Goal: Task Accomplishment & Management: Complete application form

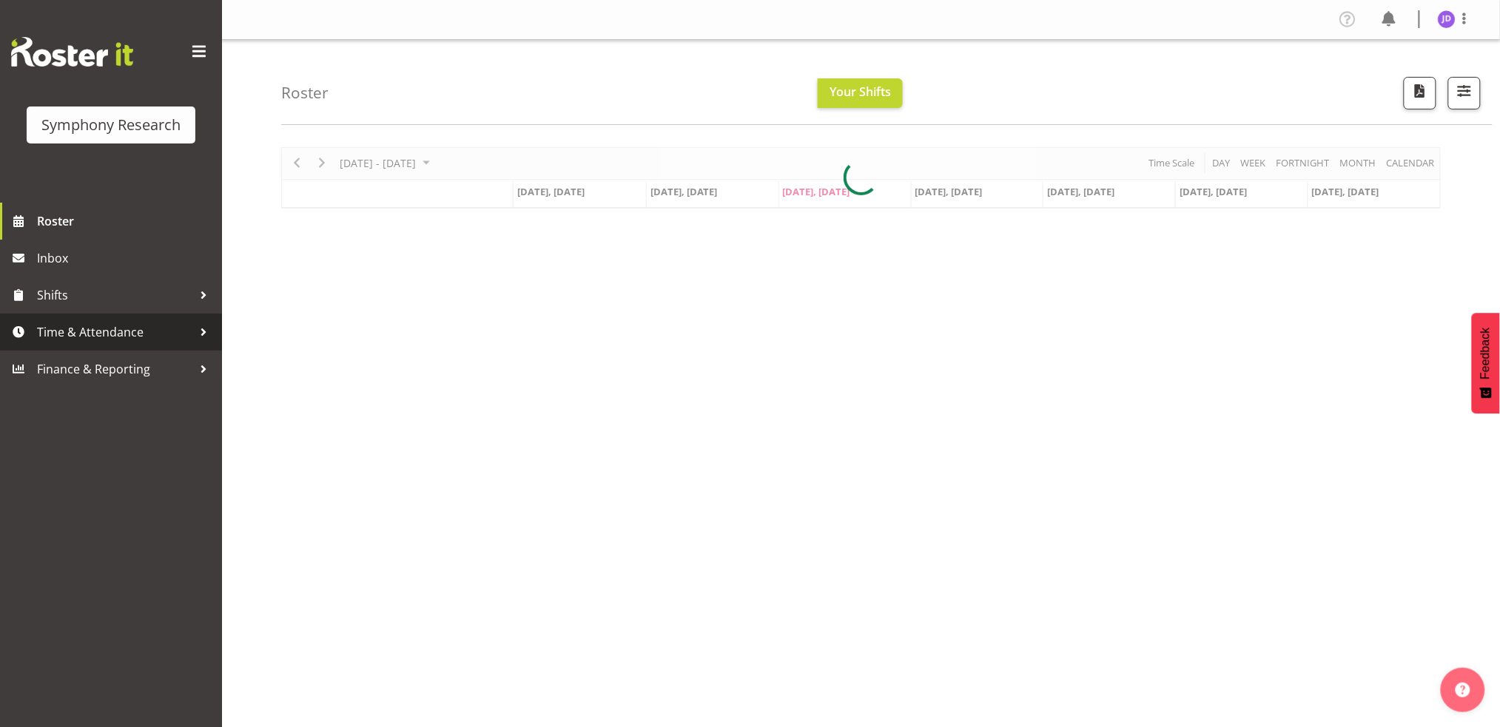
click at [75, 329] on span "Time & Attendance" at bounding box center [114, 332] width 155 height 22
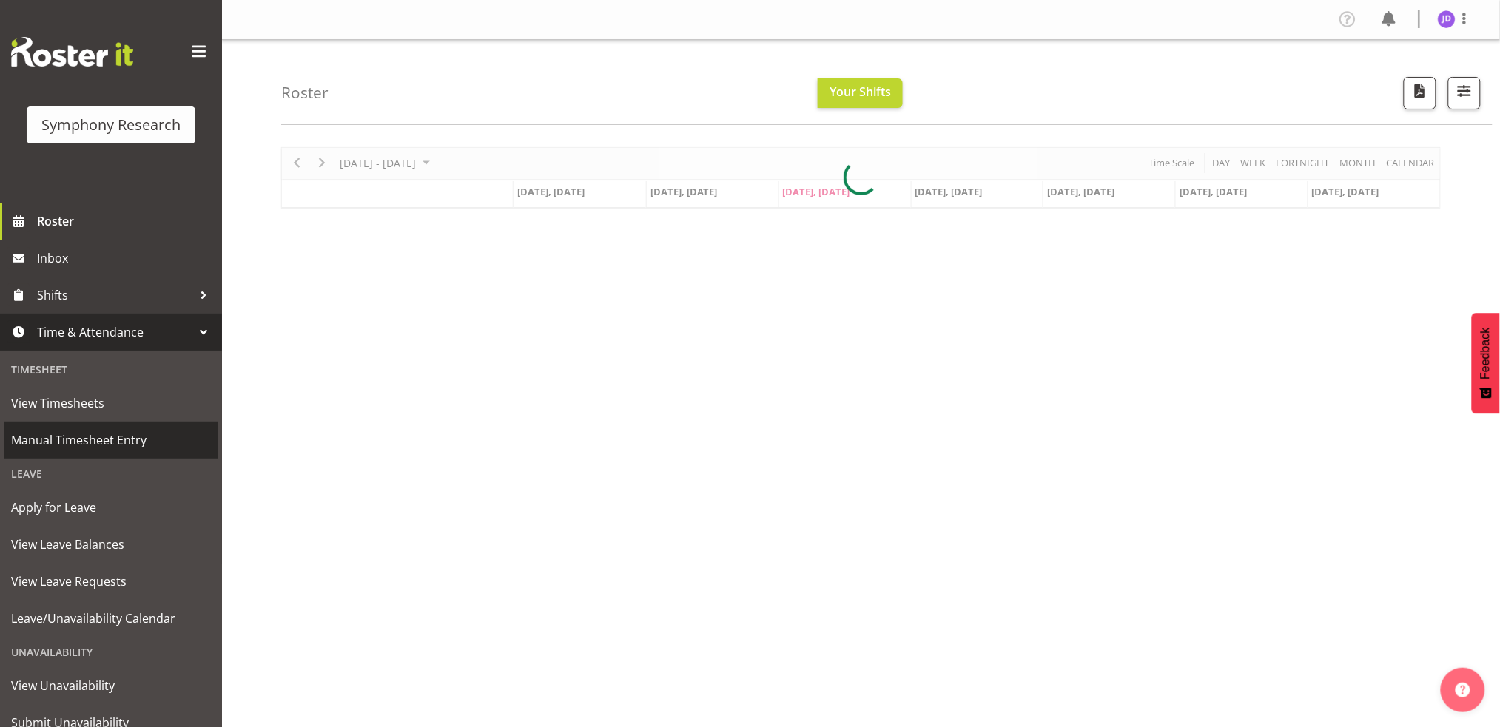
click at [92, 444] on span "Manual Timesheet Entry" at bounding box center [111, 440] width 200 height 22
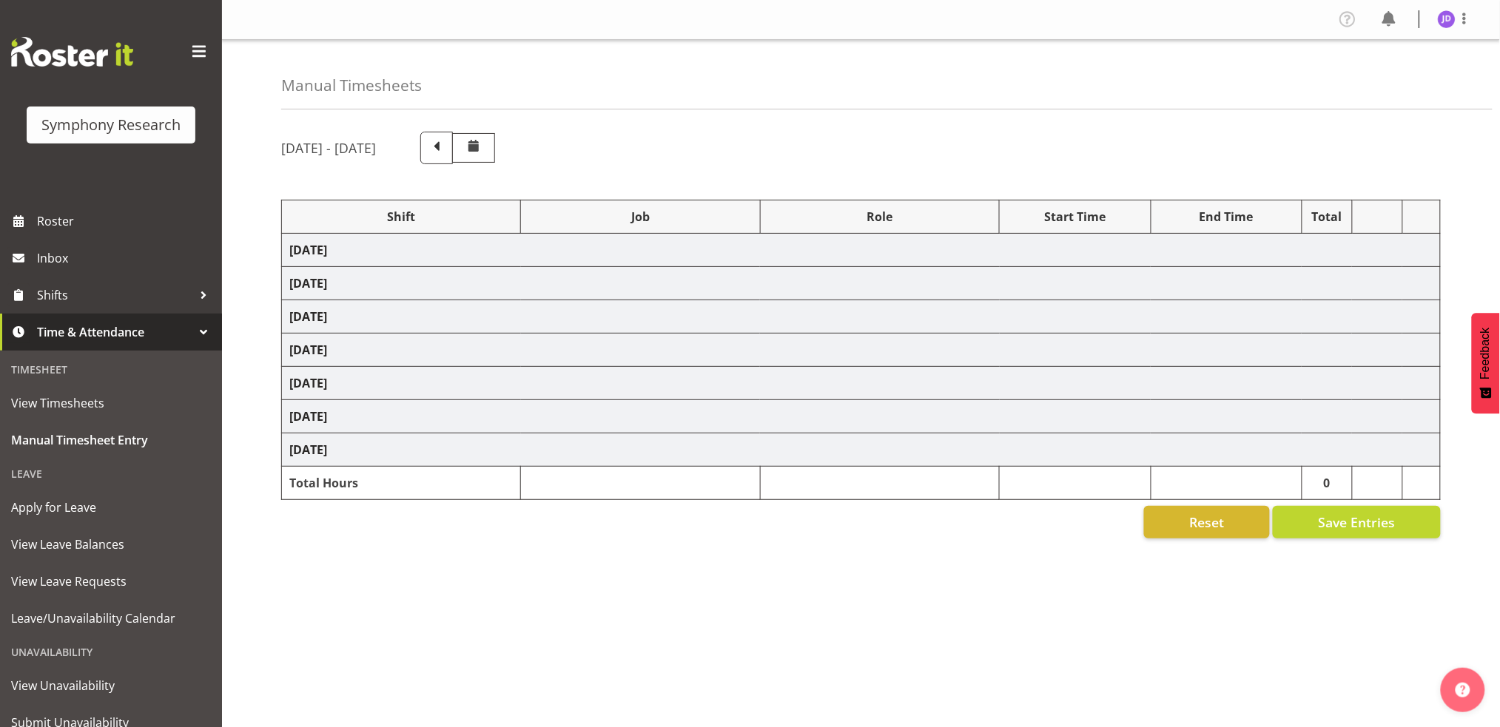
select select "26078"
select select "10242"
select select "26078"
select select "10242"
select select "47"
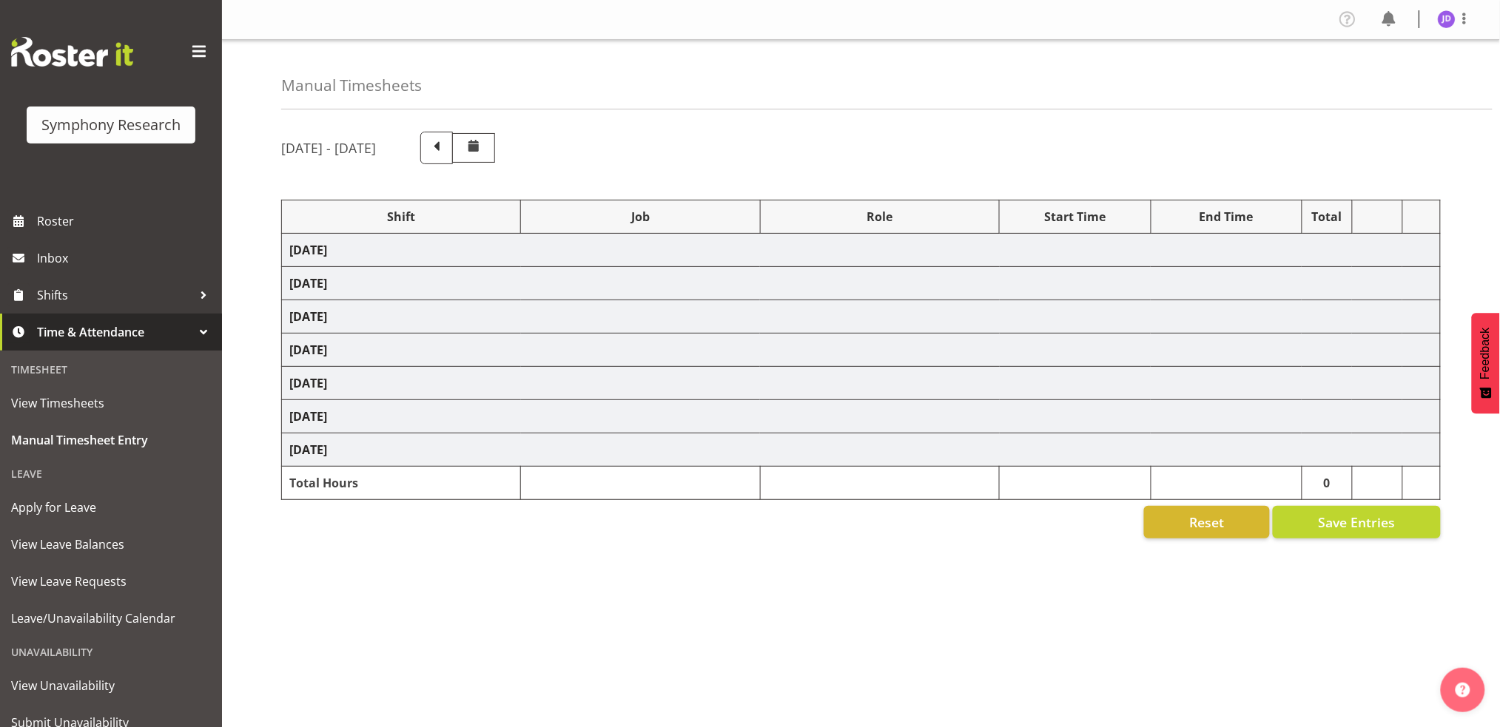
select select "26078"
select select "10242"
select select "47"
select select "26078"
select select "10242"
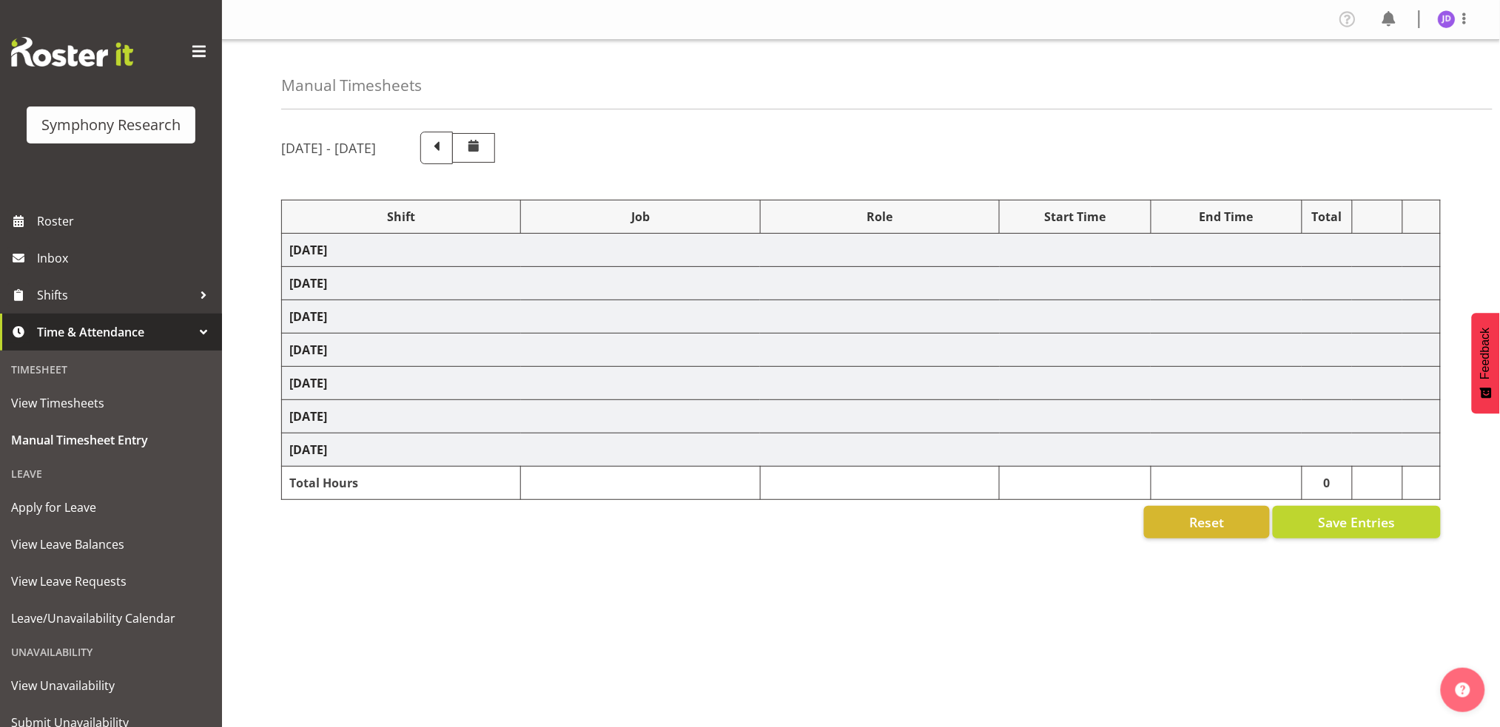
select select "26078"
select select "10242"
select select "47"
select select "26078"
select select "10242"
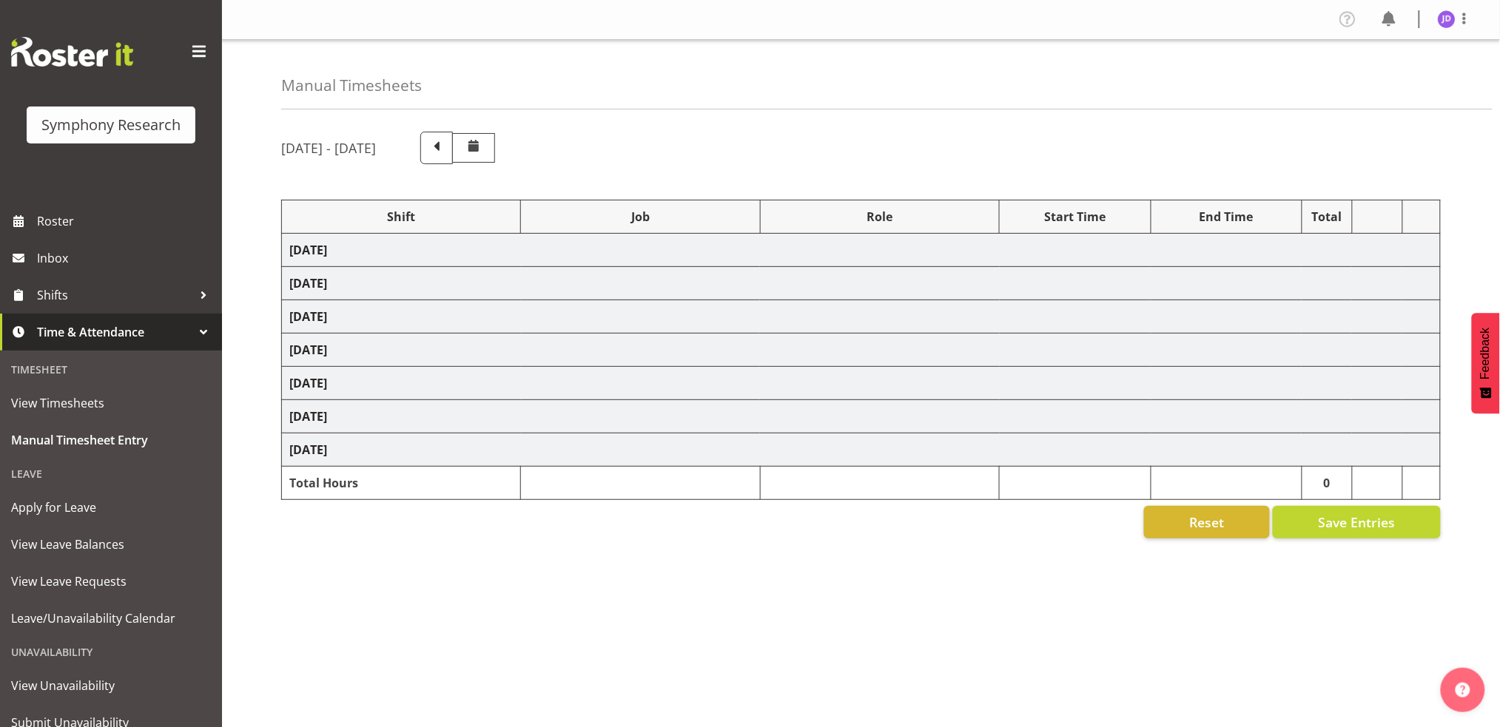
select select "47"
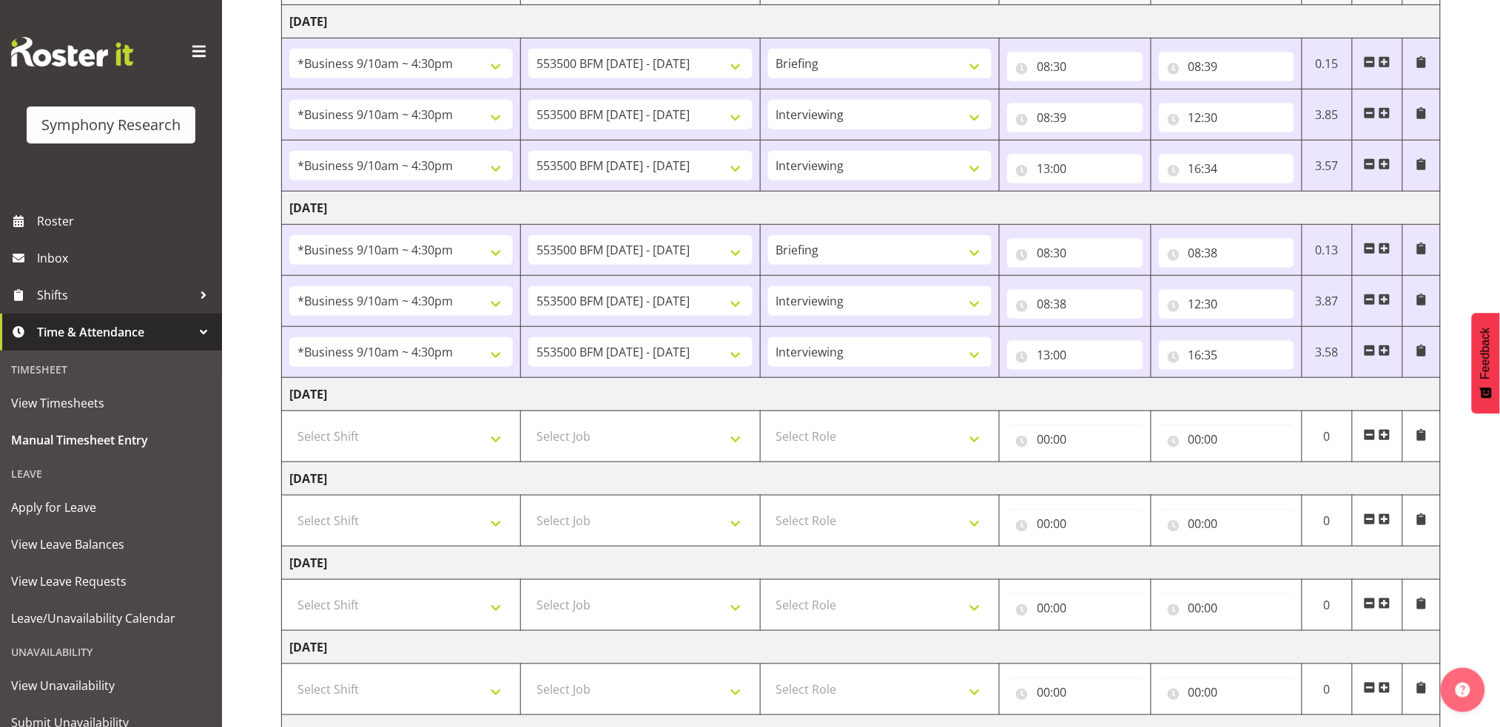
scroll to position [361, 0]
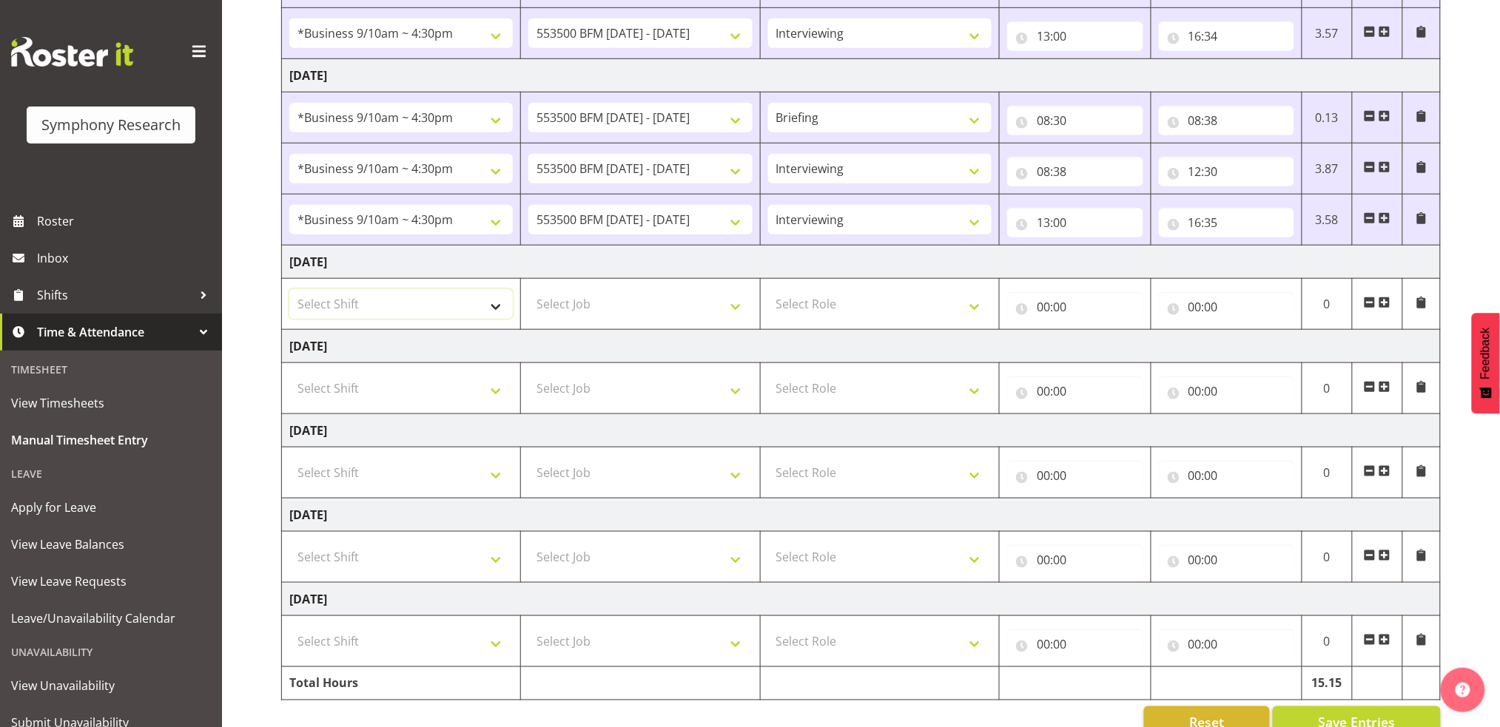
click at [489, 306] on select "Select Shift !!Weekend Residential (Roster IT Shift Label) *Business 9/10am ~ 4…" at bounding box center [400, 304] width 223 height 30
select select "26078"
click at [289, 289] on select "Select Shift !!Weekend Residential (Roster IT Shift Label) *Business 9/10am ~ 4…" at bounding box center [400, 304] width 223 height 30
click at [734, 312] on select "Select Job 550060 IF Admin 553492 World Poll Aus Wave 2 Main 2025 553493 World …" at bounding box center [639, 304] width 223 height 30
select select "10242"
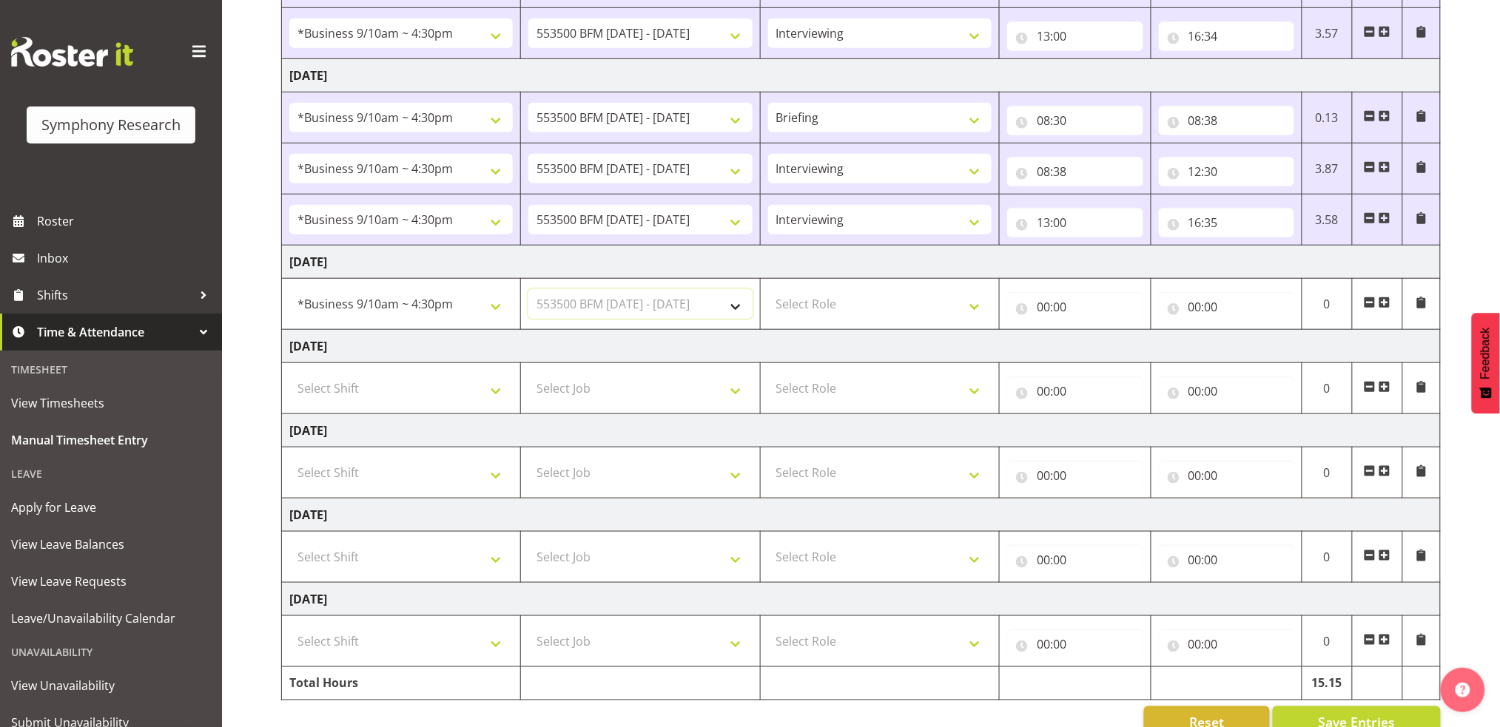
click at [528, 289] on select "Select Job 550060 IF Admin 553492 World Poll Aus Wave 2 Main 2025 553493 World …" at bounding box center [639, 304] width 223 height 30
click at [977, 309] on select "Select Role Briefing Interviewing" at bounding box center [879, 304] width 223 height 30
click at [768, 289] on select "Select Role Briefing Interviewing" at bounding box center [879, 304] width 223 height 30
click at [975, 309] on select "Briefing Interviewing" at bounding box center [879, 304] width 223 height 30
select select "297"
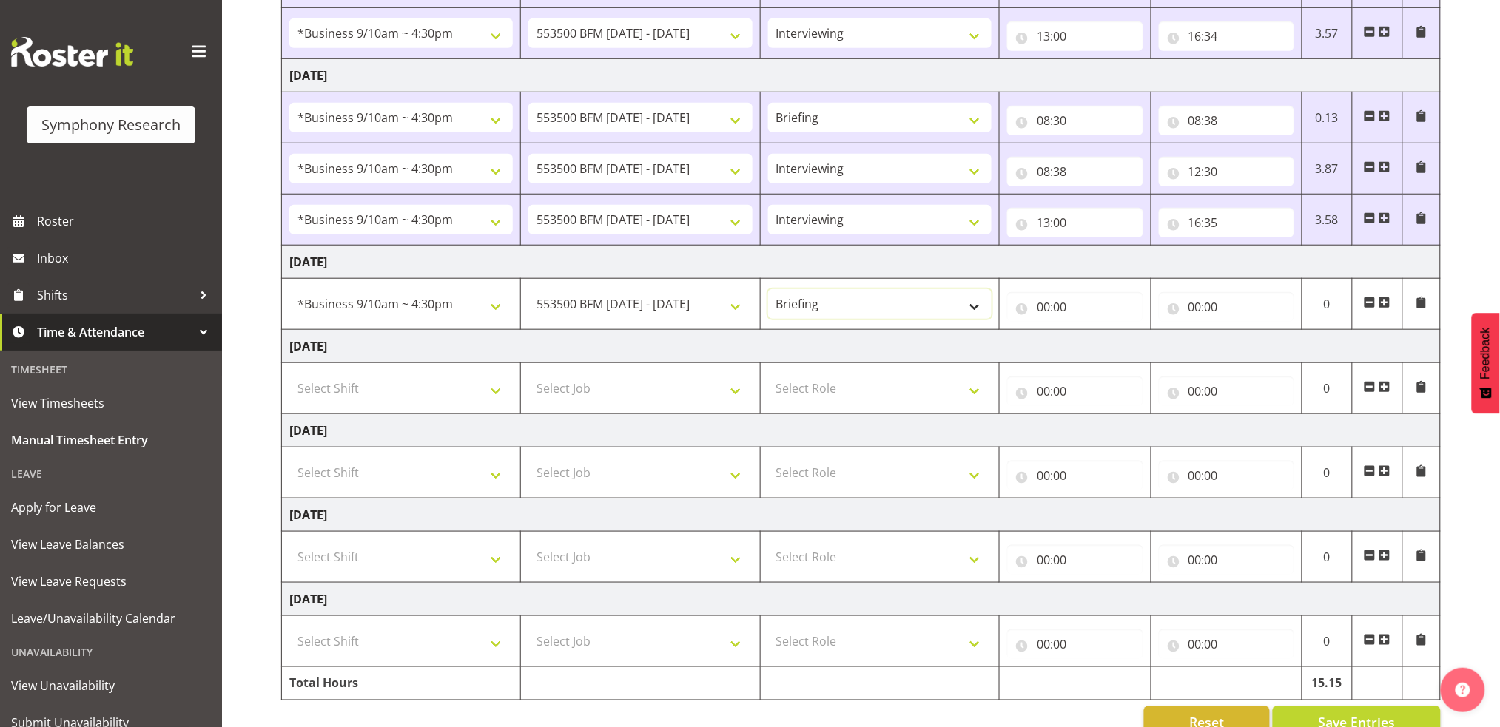
click at [768, 289] on select "Briefing Interviewing" at bounding box center [879, 304] width 223 height 30
drag, startPoint x: 1038, startPoint y: 308, endPoint x: 1080, endPoint y: 334, distance: 49.9
click at [1040, 308] on input "00:00" at bounding box center [1074, 307] width 135 height 30
click at [1108, 342] on select "00 01 02 03 04 05 06 07 08 09 10 11 12 13 14 15 16 17 18 19 20 21 22 23" at bounding box center [1107, 346] width 33 height 30
select select "8"
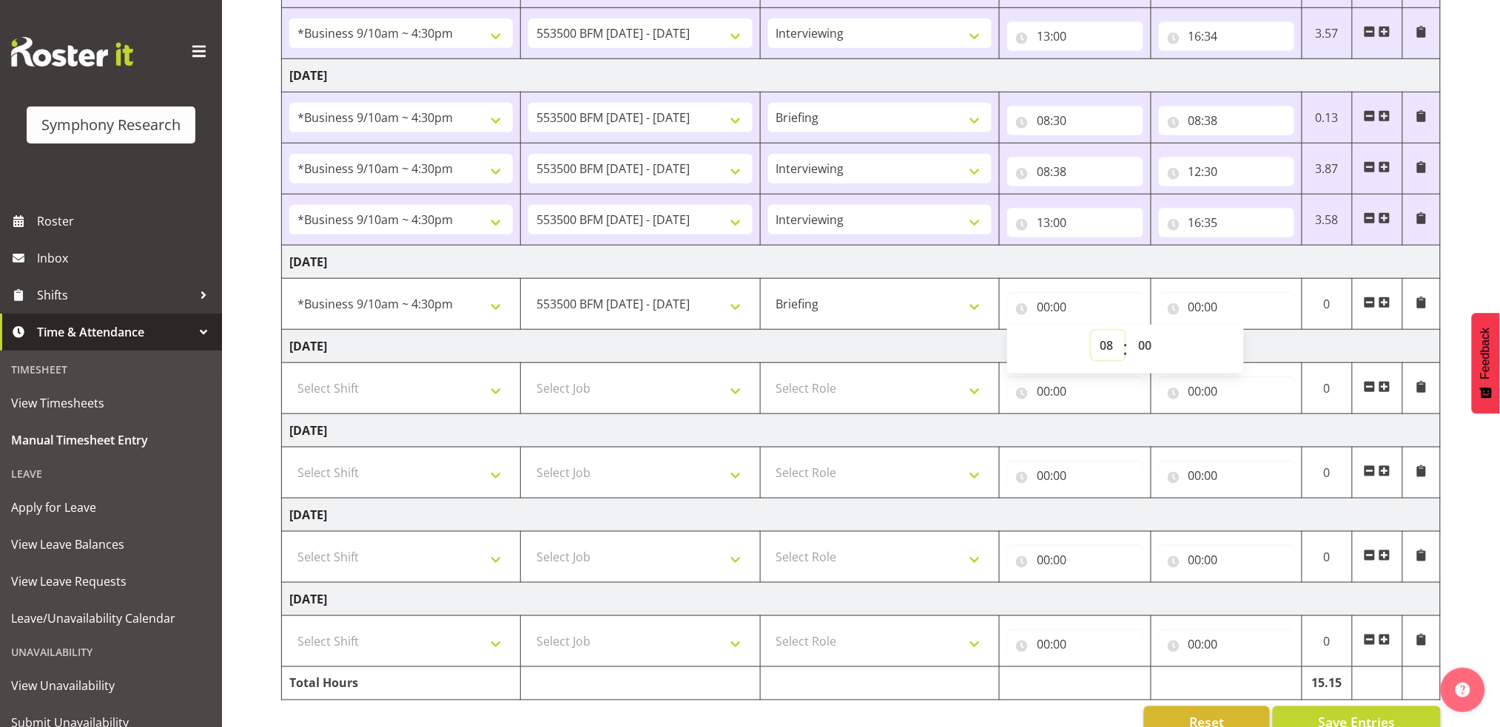
click at [1091, 331] on select "00 01 02 03 04 05 06 07 08 09 10 11 12 13 14 15 16 17 18 19 20 21 22 23" at bounding box center [1107, 346] width 33 height 30
type input "08:00"
click at [1142, 344] on select "00 01 02 03 04 05 06 07 08 09 10 11 12 13 14 15 16 17 18 19 20 21 22 23 24 25 2…" at bounding box center [1146, 346] width 33 height 30
select select "27"
click at [1130, 331] on select "00 01 02 03 04 05 06 07 08 09 10 11 12 13 14 15 16 17 18 19 20 21 22 23 24 25 2…" at bounding box center [1146, 346] width 33 height 30
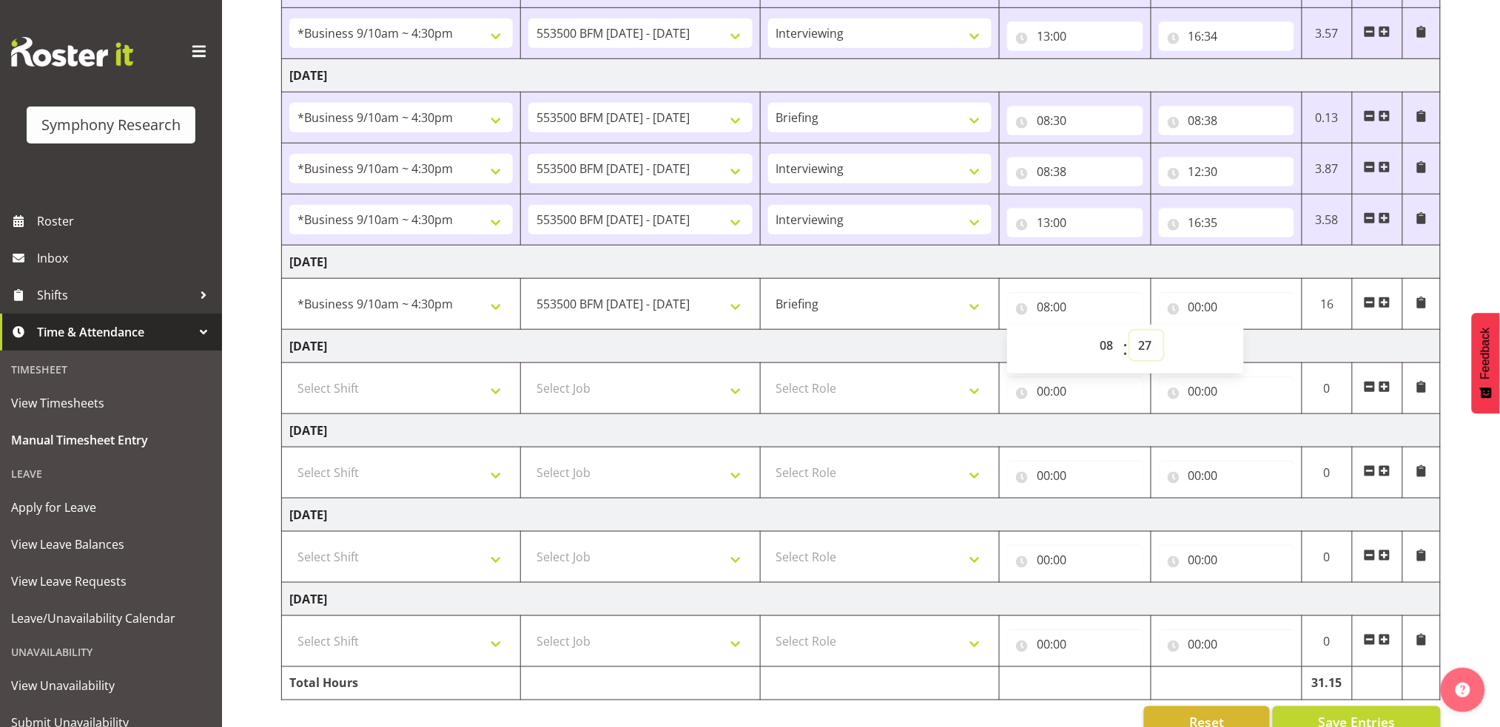
type input "08:27"
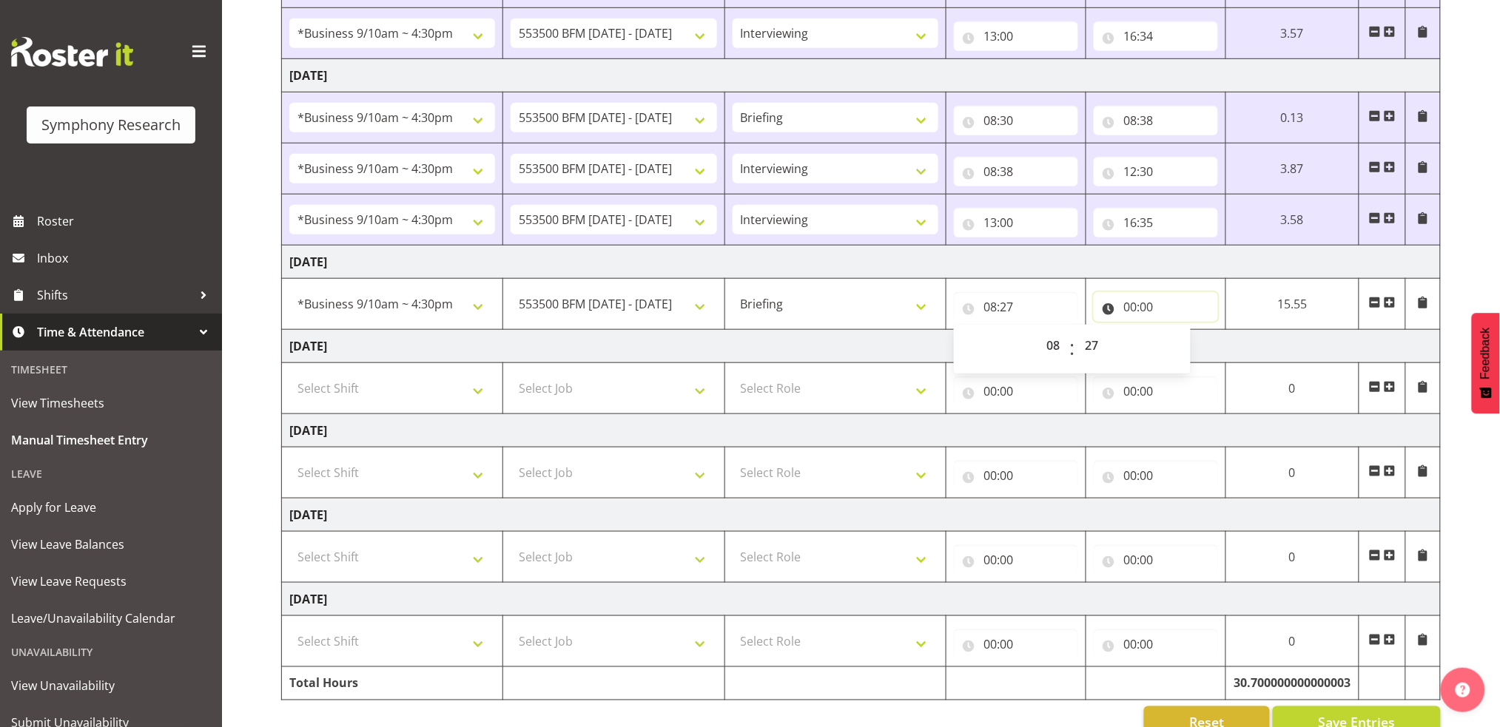
click at [1132, 303] on input "00:00" at bounding box center [1156, 307] width 124 height 30
click at [1190, 343] on select "00 01 02 03 04 05 06 07 08 09 10 11 12 13 14 15 16 17 18 19 20 21 22 23" at bounding box center [1194, 346] width 33 height 30
select select "8"
click at [1211, 331] on select "00 01 02 03 04 05 06 07 08 09 10 11 12 13 14 15 16 17 18 19 20 21 22 23" at bounding box center [1194, 346] width 33 height 30
type input "08:00"
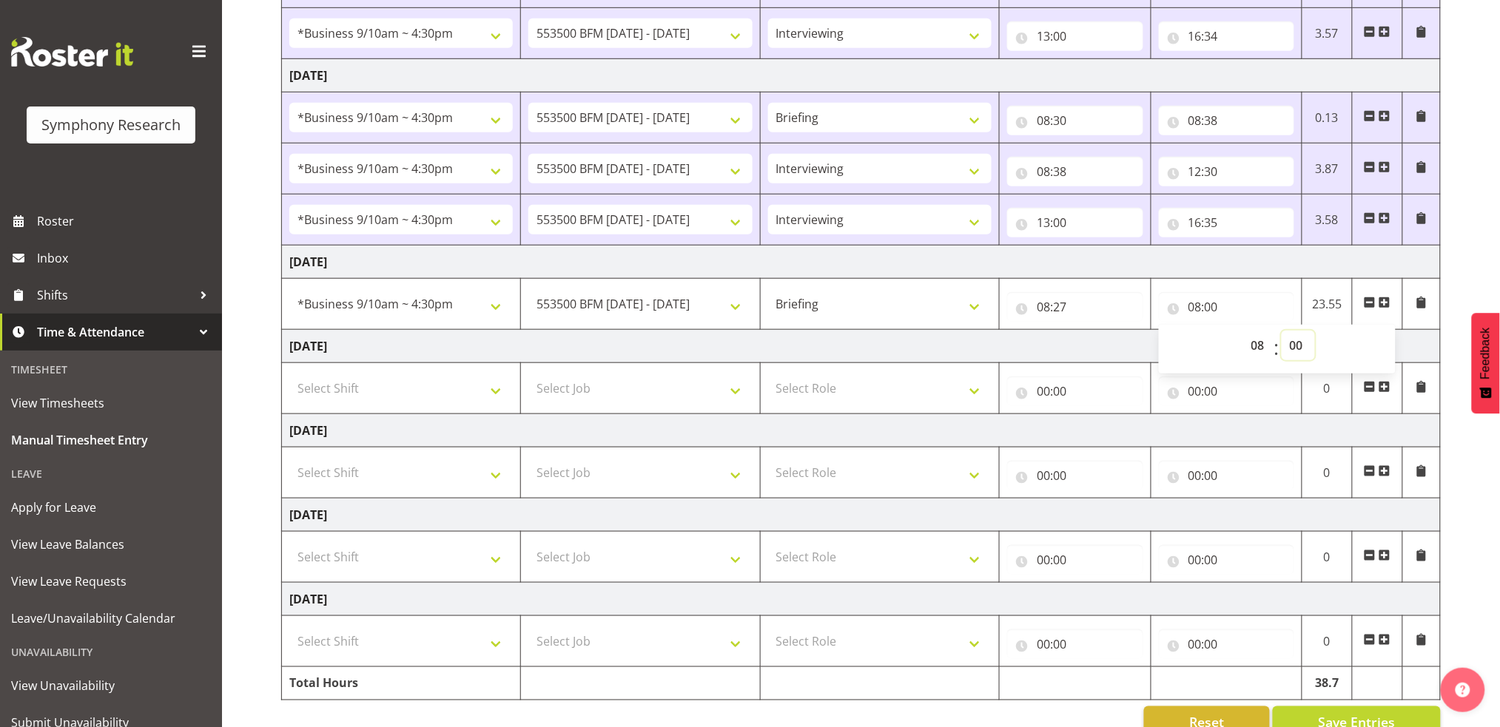
click at [1300, 342] on select "00 01 02 03 04 05 06 07 08 09 10 11 12 13 14 15 16 17 18 19 20 21 22 23 24 25 2…" at bounding box center [1297, 346] width 33 height 30
select select "37"
click at [1281, 331] on select "00 01 02 03 04 05 06 07 08 09 10 11 12 13 14 15 16 17 18 19 20 21 22 23 24 25 2…" at bounding box center [1297, 346] width 33 height 30
type input "08:37"
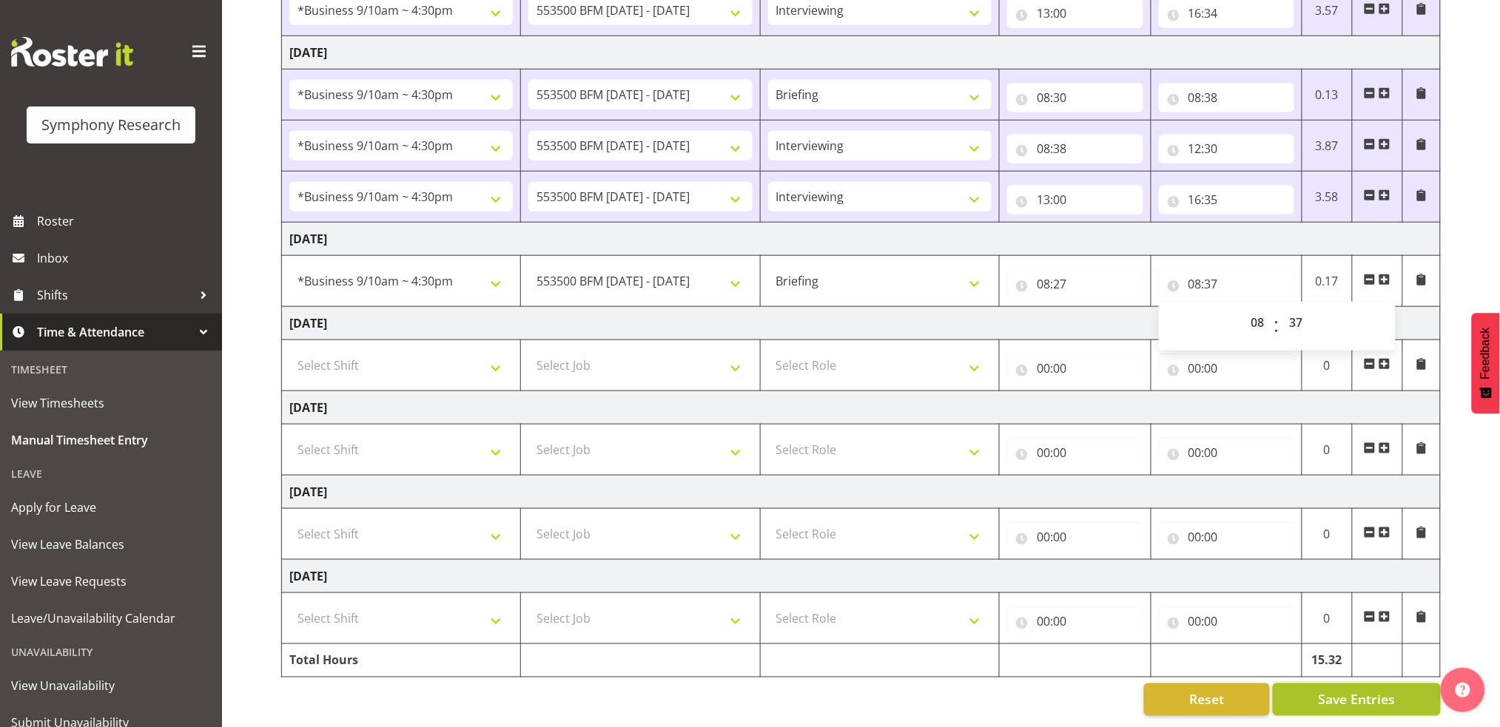
click at [1358, 690] on span "Save Entries" at bounding box center [1356, 699] width 77 height 19
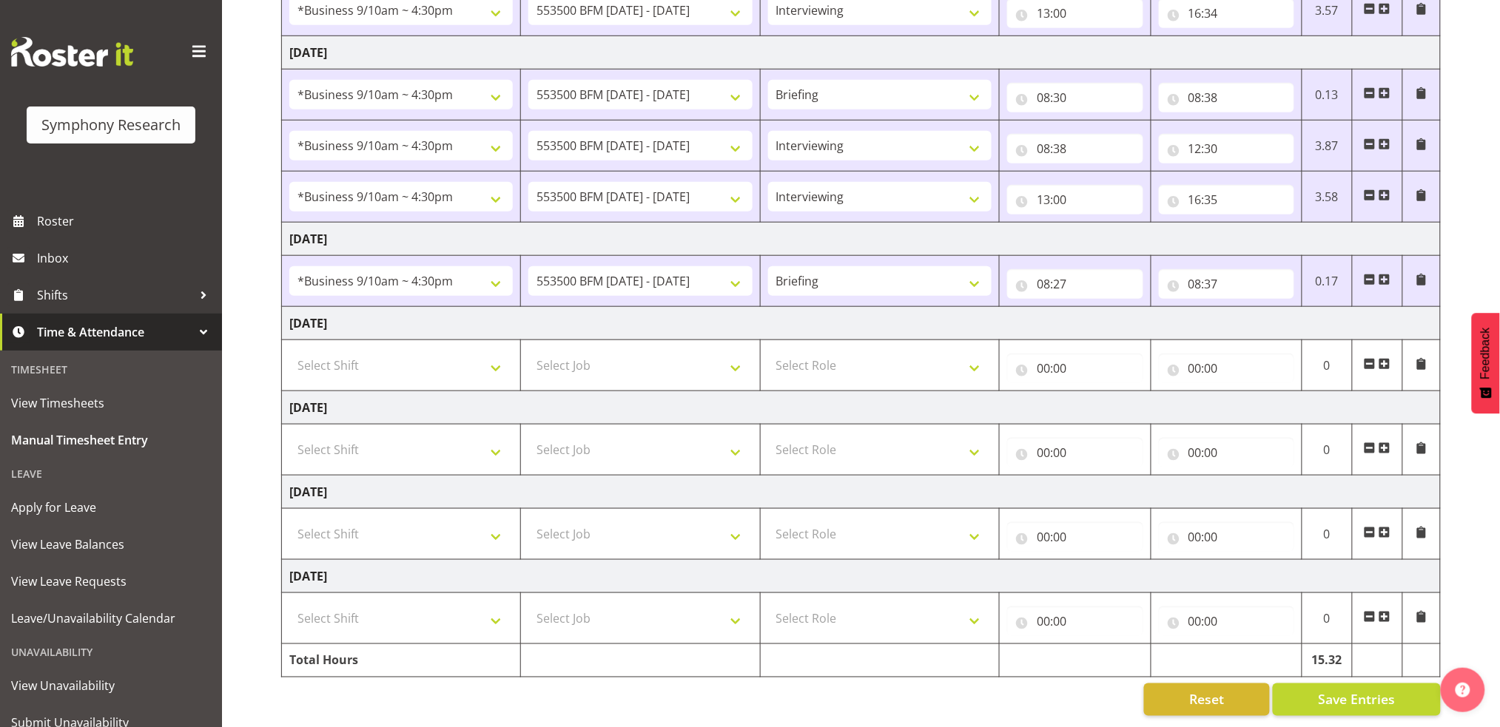
click at [1389, 274] on span at bounding box center [1384, 280] width 12 height 12
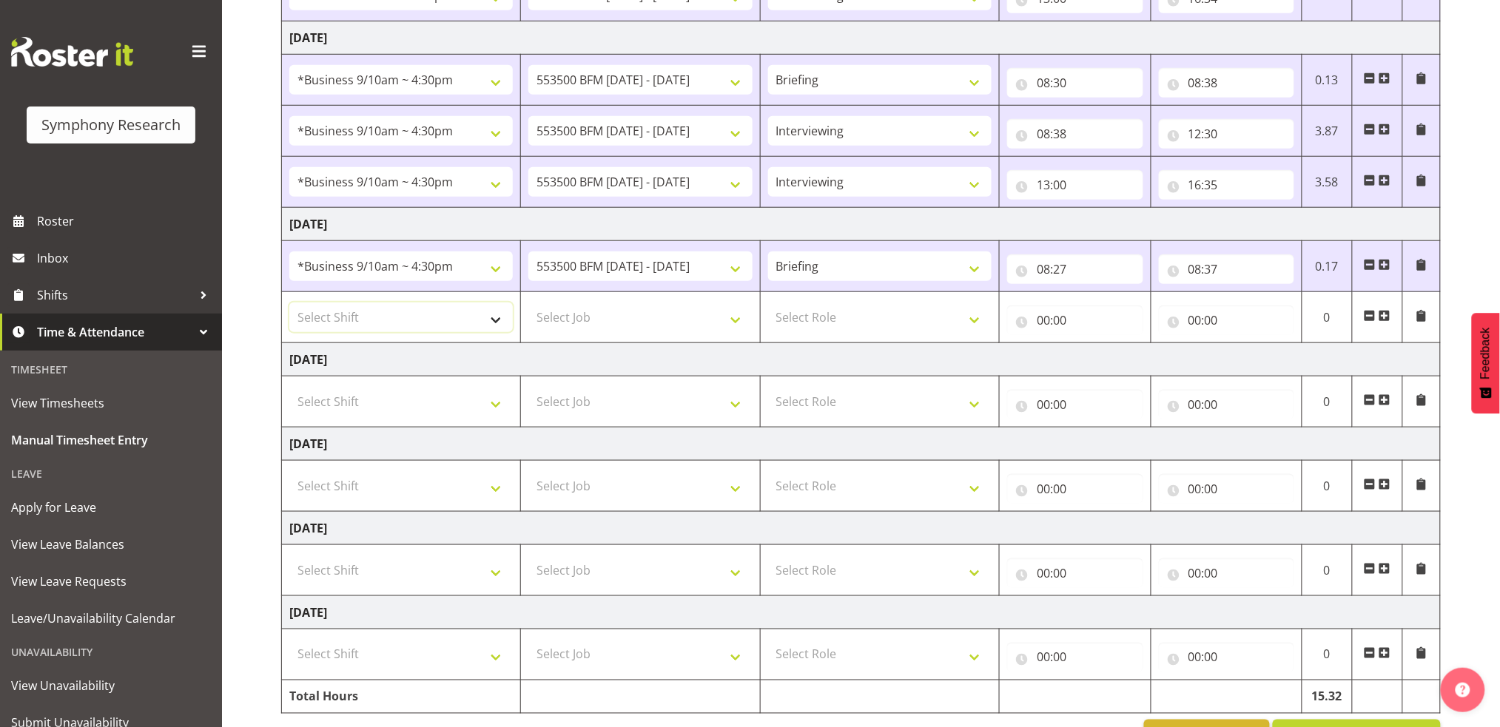
click at [505, 322] on select "Select Shift !!Weekend Residential (Roster IT Shift Label) *Business 9/10am ~ 4…" at bounding box center [400, 318] width 223 height 30
select select "26078"
click at [289, 303] on select "Select Shift !!Weekend Residential (Roster IT Shift Label) *Business 9/10am ~ 4…" at bounding box center [400, 318] width 223 height 30
click at [735, 320] on select "Select Job 550060 IF Admin 553492 World Poll Aus Wave 2 Main 2025 553493 World …" at bounding box center [639, 318] width 223 height 30
select select "10242"
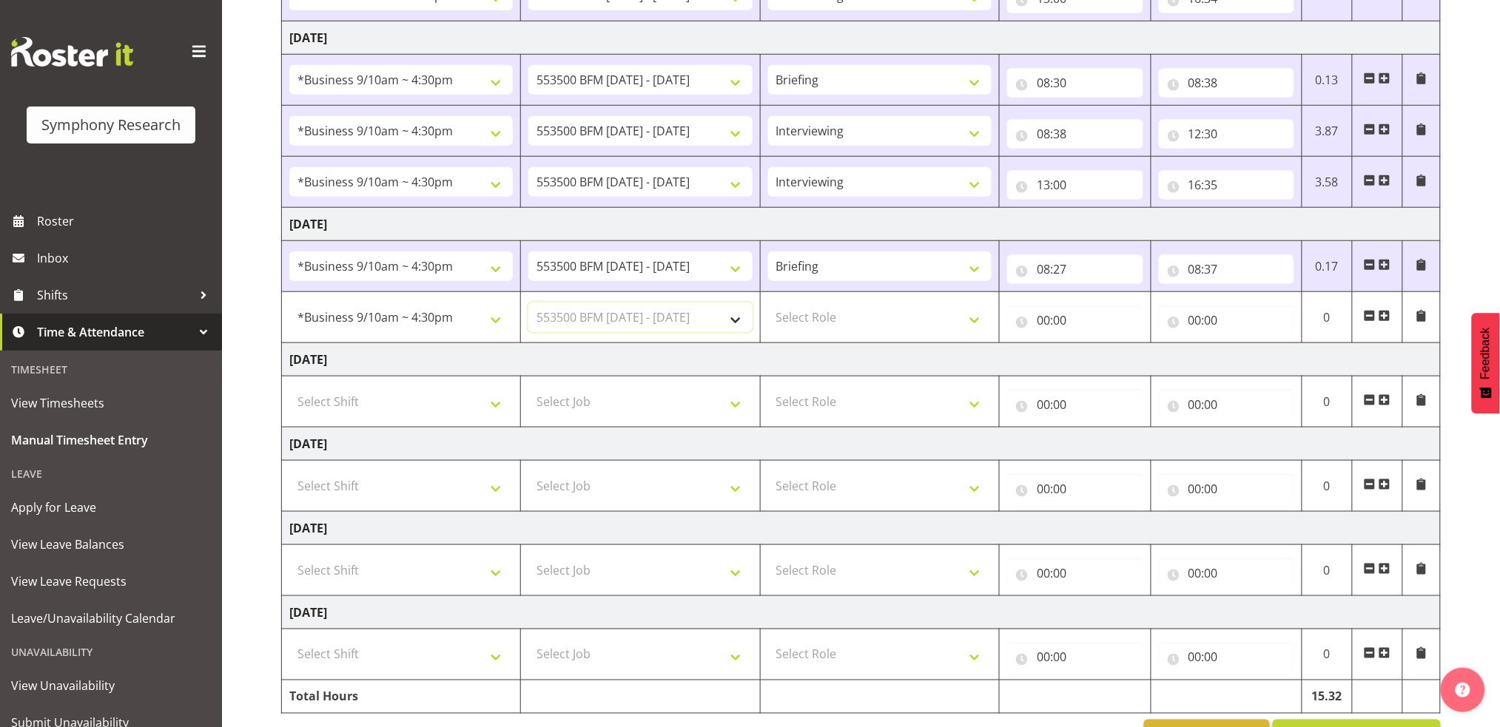
click at [528, 303] on select "Select Job 550060 IF Admin 553492 World Poll Aus Wave 2 Main 2025 553493 World …" at bounding box center [639, 318] width 223 height 30
drag, startPoint x: 974, startPoint y: 319, endPoint x: 967, endPoint y: 330, distance: 13.3
click at [974, 319] on select "Select Role Briefing Interviewing" at bounding box center [879, 318] width 223 height 30
select select "47"
click at [768, 303] on select "Select Role Briefing Interviewing" at bounding box center [879, 318] width 223 height 30
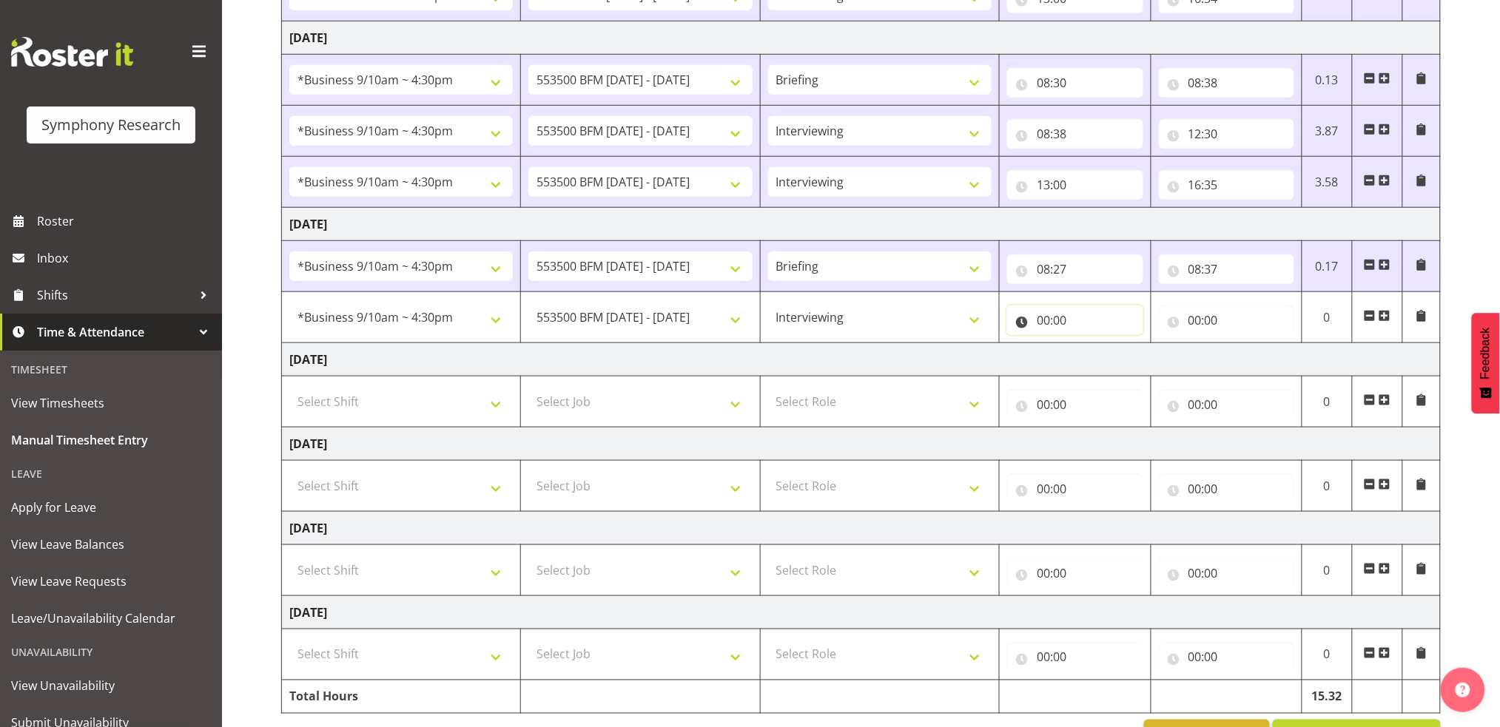
click at [1044, 322] on input "00:00" at bounding box center [1074, 321] width 135 height 30
click at [1104, 357] on select "00 01 02 03 04 05 06 07 08 09 10 11 12 13 14 15 16 17 18 19 20 21 22 23" at bounding box center [1107, 359] width 33 height 30
select select "8"
click at [1091, 344] on select "00 01 02 03 04 05 06 07 08 09 10 11 12 13 14 15 16 17 18 19 20 21 22 23" at bounding box center [1107, 359] width 33 height 30
type input "08:00"
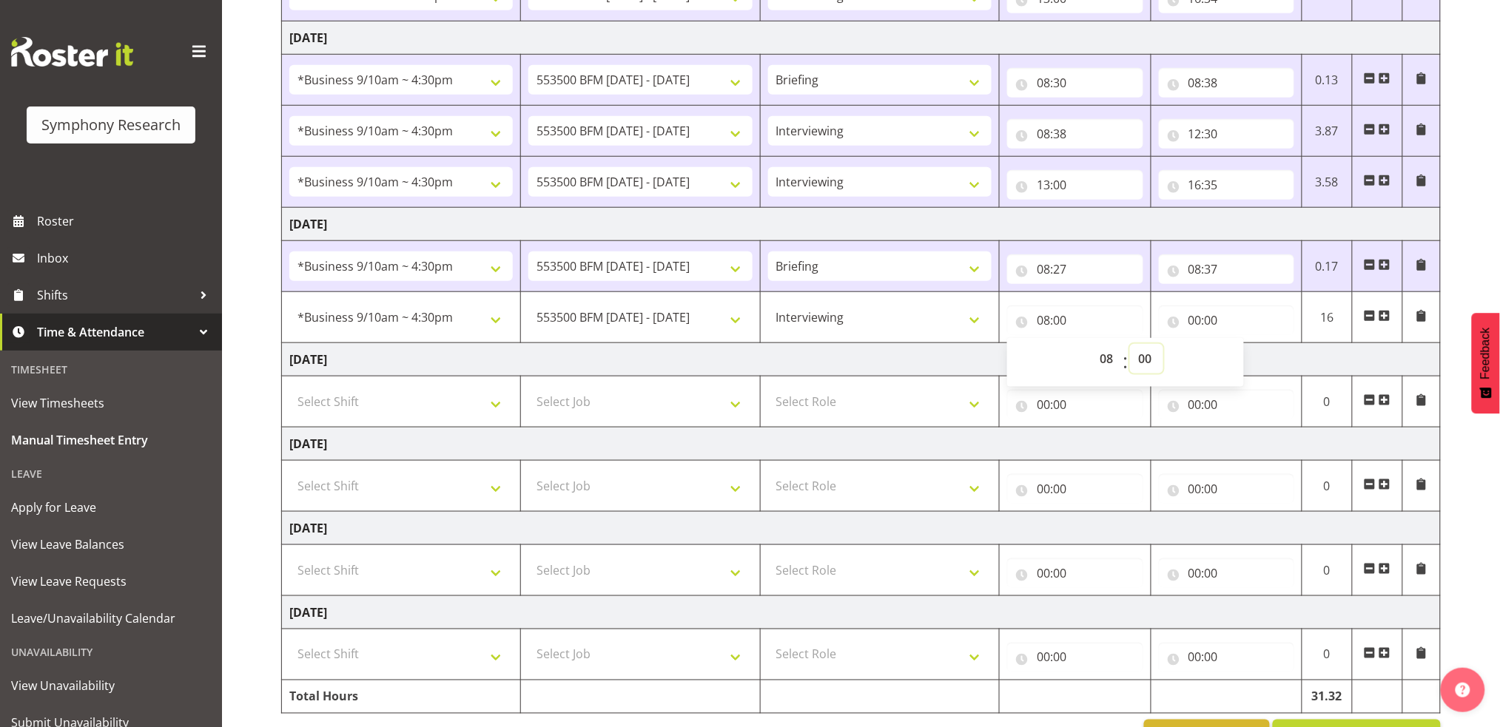
click at [1144, 357] on select "00 01 02 03 04 05 06 07 08 09 10 11 12 13 14 15 16 17 18 19 20 21 22 23 24 25 2…" at bounding box center [1146, 359] width 33 height 30
select select "37"
click at [1130, 344] on select "00 01 02 03 04 05 06 07 08 09 10 11 12 13 14 15 16 17 18 19 20 21 22 23 24 25 2…" at bounding box center [1146, 359] width 33 height 30
type input "08:37"
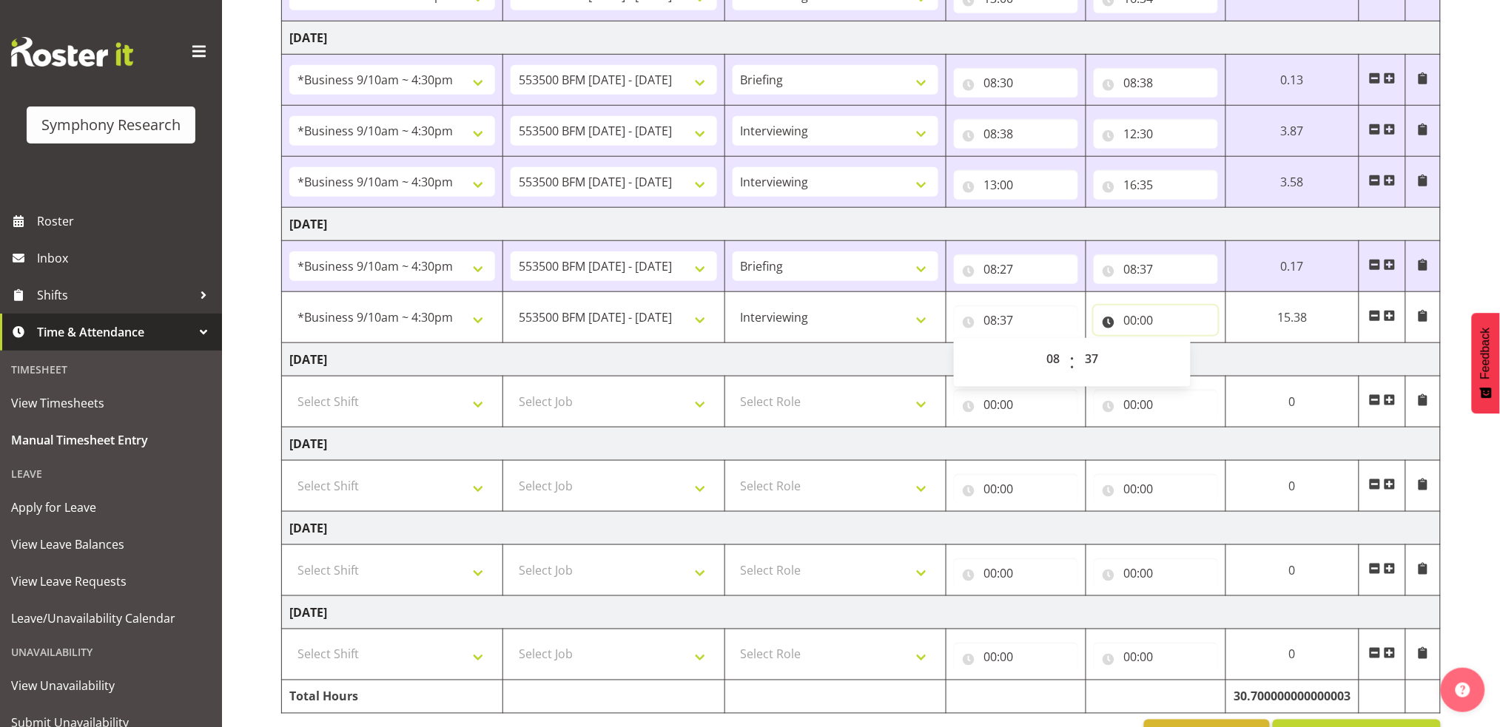
drag, startPoint x: 1127, startPoint y: 321, endPoint x: 1159, endPoint y: 326, distance: 32.1
click at [1130, 321] on input "00:00" at bounding box center [1156, 321] width 124 height 30
drag, startPoint x: 1190, startPoint y: 355, endPoint x: 1199, endPoint y: 346, distance: 13.1
click at [1190, 354] on select "00 01 02 03 04 05 06 07 08 09 10 11 12 13 14 15 16 17 18 19 20 21 22 23" at bounding box center [1194, 359] width 33 height 30
select select "12"
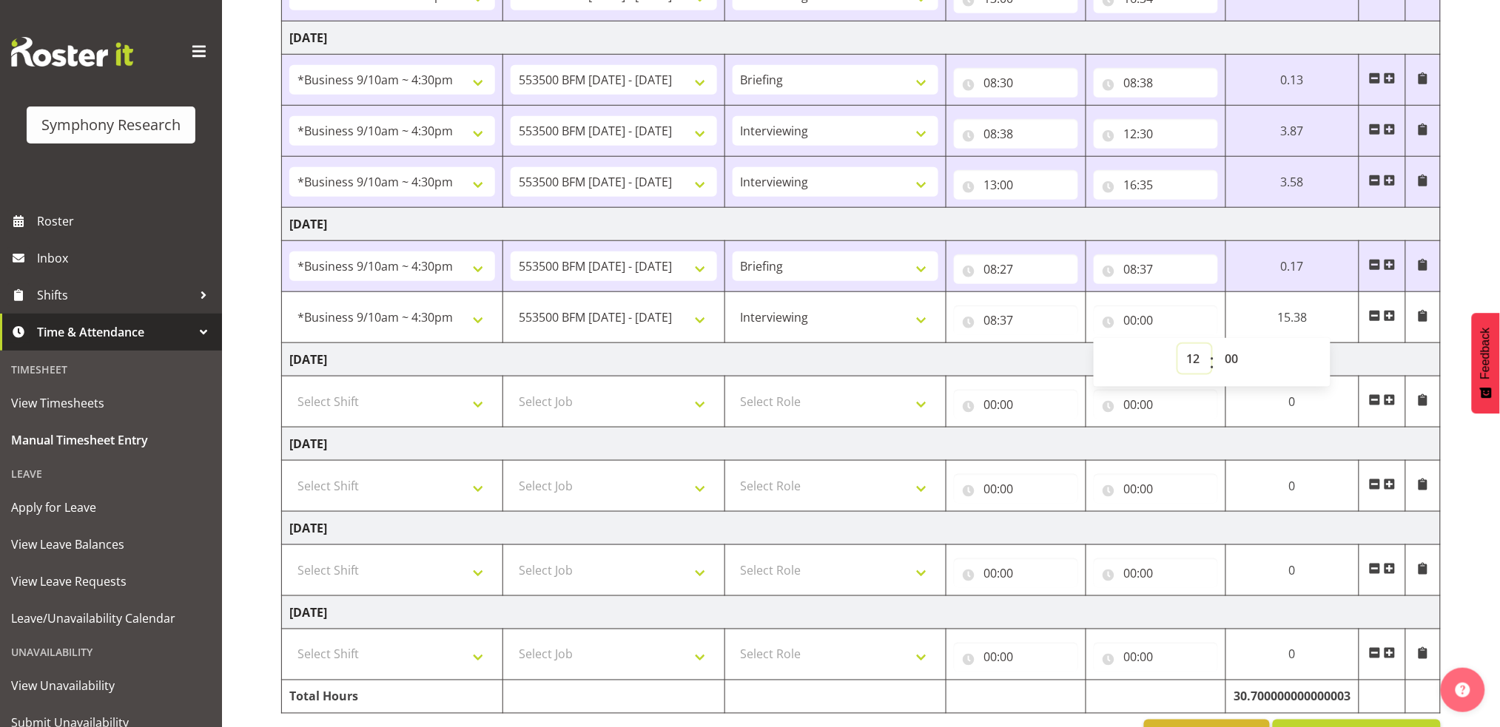
click at [1211, 344] on select "00 01 02 03 04 05 06 07 08 09 10 11 12 13 14 15 16 17 18 19 20 21 22 23" at bounding box center [1194, 359] width 33 height 30
type input "12:00"
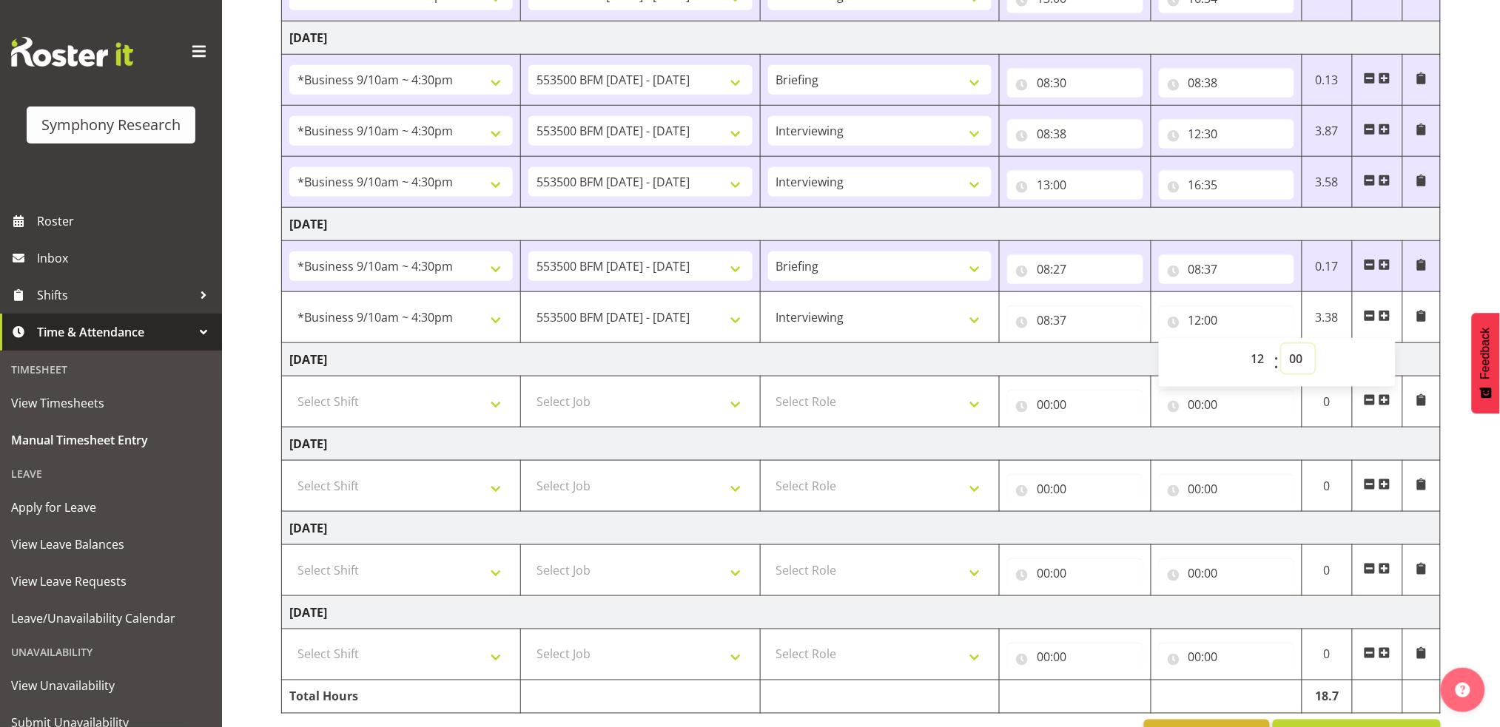
click at [1296, 355] on select "00 01 02 03 04 05 06 07 08 09 10 11 12 13 14 15 16 17 18 19 20 21 22 23 24 25 2…" at bounding box center [1297, 359] width 33 height 30
select select "30"
click at [1281, 344] on select "00 01 02 03 04 05 06 07 08 09 10 11 12 13 14 15 16 17 18 19 20 21 22 23 24 25 2…" at bounding box center [1297, 359] width 33 height 30
type input "12:30"
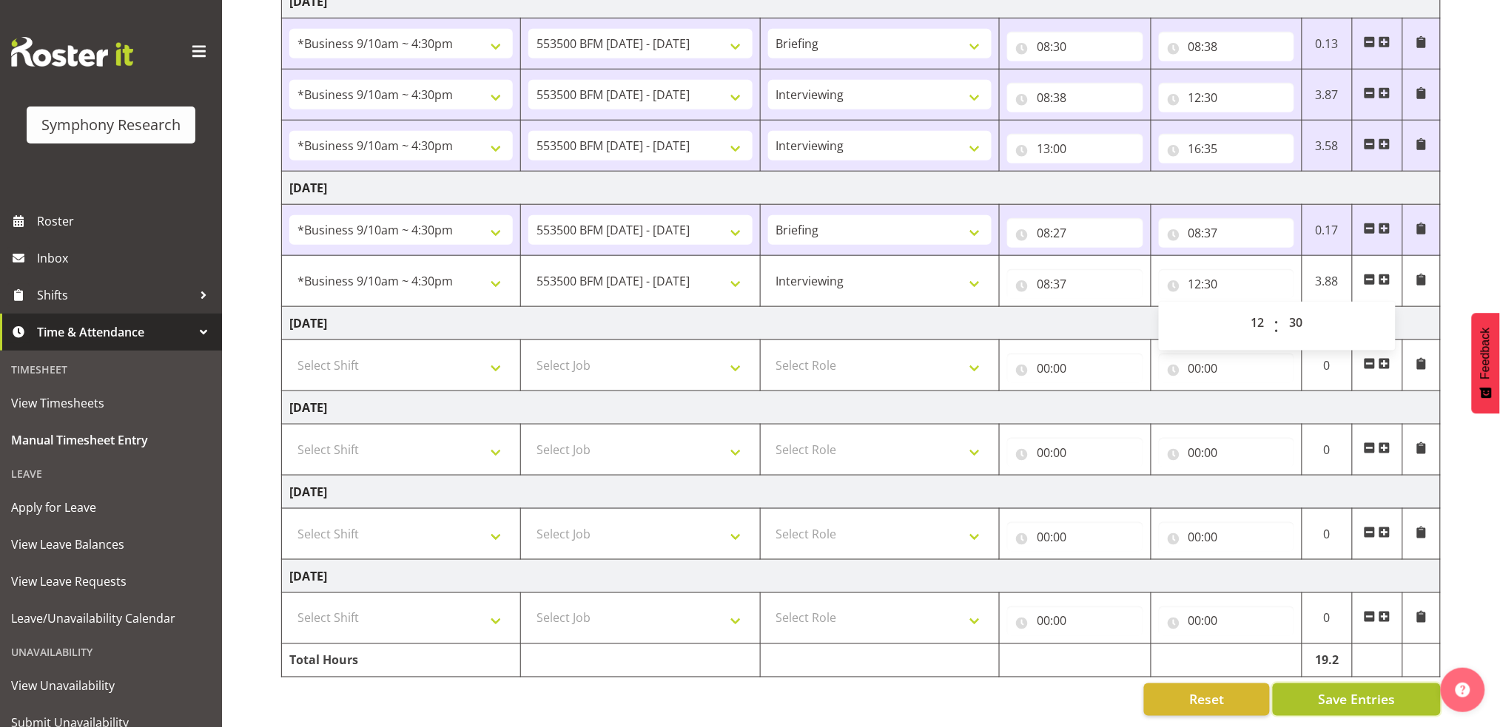
click at [1397, 688] on button "Save Entries" at bounding box center [1357, 700] width 168 height 33
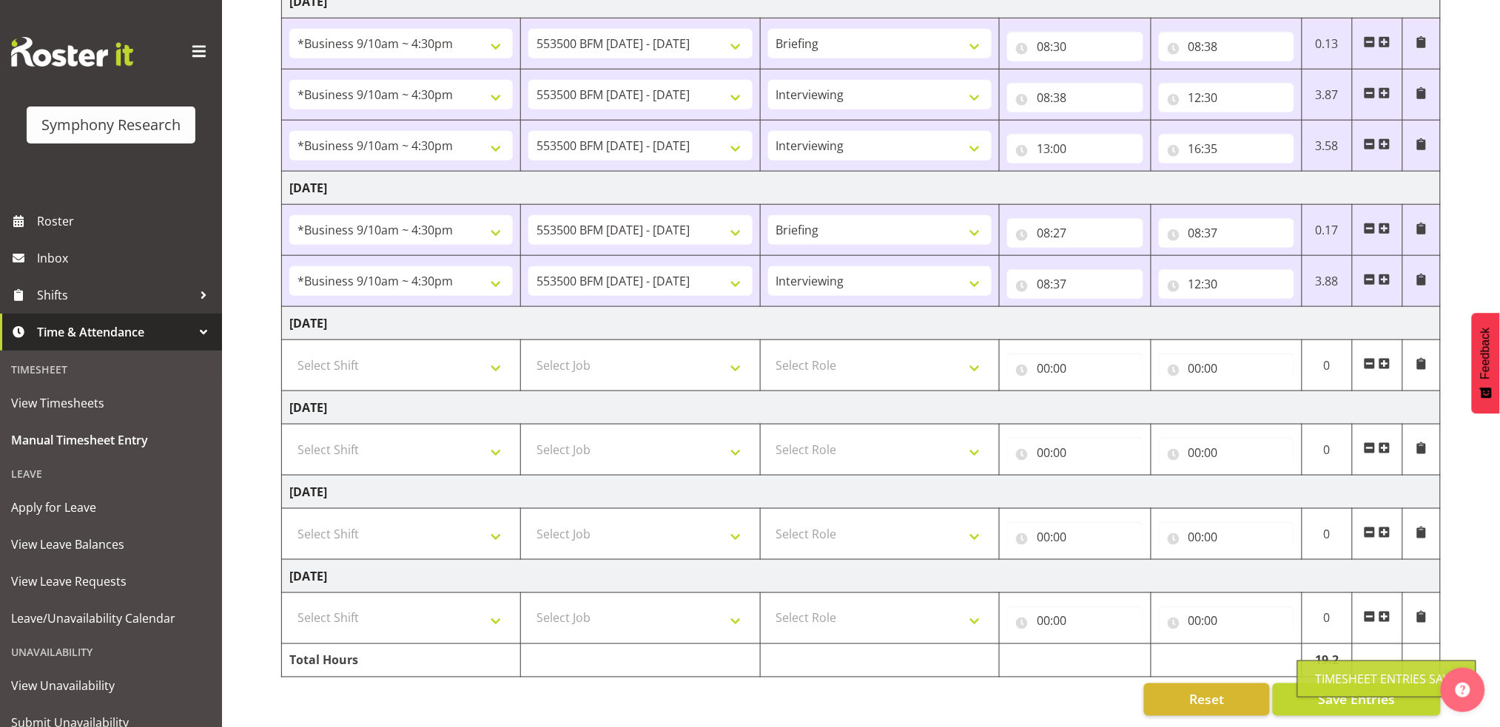
click at [1387, 274] on span at bounding box center [1384, 280] width 12 height 12
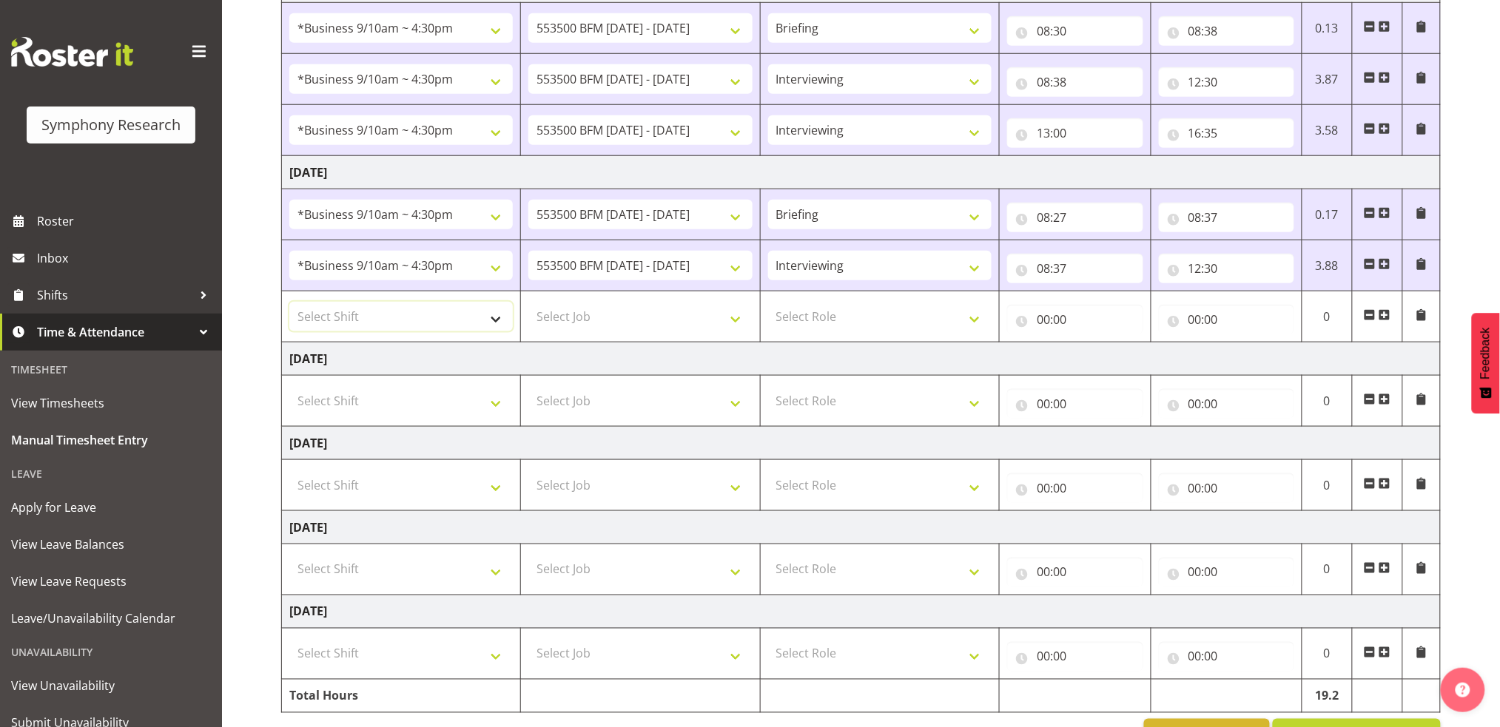
click at [497, 319] on select "Select Shift !!Weekend Residential (Roster IT Shift Label) *Business 9/10am ~ 4…" at bounding box center [400, 317] width 223 height 30
select select "26078"
click at [289, 302] on select "Select Shift !!Weekend Residential (Roster IT Shift Label) *Business 9/10am ~ 4…" at bounding box center [400, 317] width 223 height 30
click at [739, 318] on select "Select Job 550060 IF Admin 553492 World Poll Aus Wave 2 Main 2025 553493 World …" at bounding box center [639, 317] width 223 height 30
select select "10242"
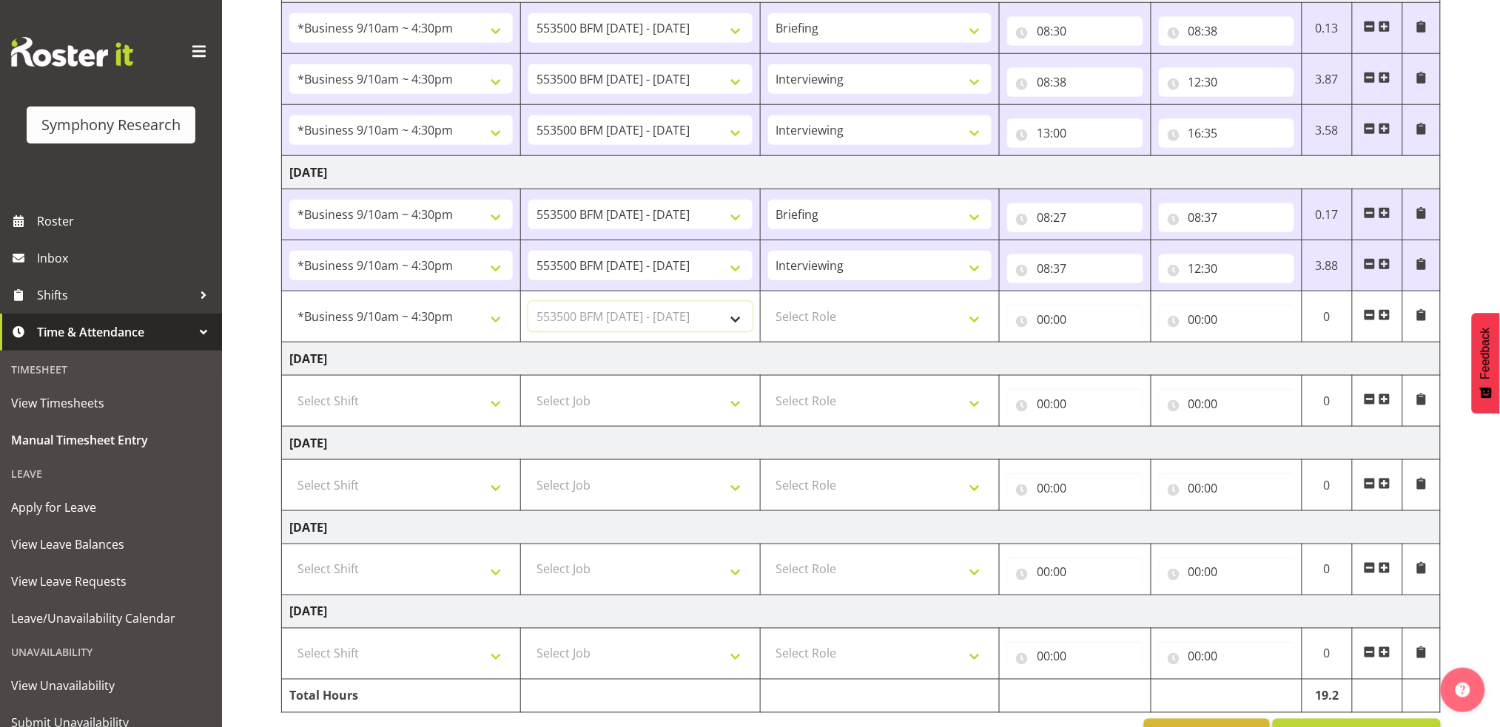
click at [528, 302] on select "Select Job 550060 IF Admin 553492 World Poll Aus Wave 2 Main 2025 553493 World …" at bounding box center [639, 317] width 223 height 30
click at [976, 323] on select "Select Role Briefing Interviewing" at bounding box center [879, 317] width 223 height 30
select select "47"
click at [768, 302] on select "Select Role Briefing Interviewing" at bounding box center [879, 317] width 223 height 30
click at [1045, 315] on input "00:00" at bounding box center [1074, 320] width 135 height 30
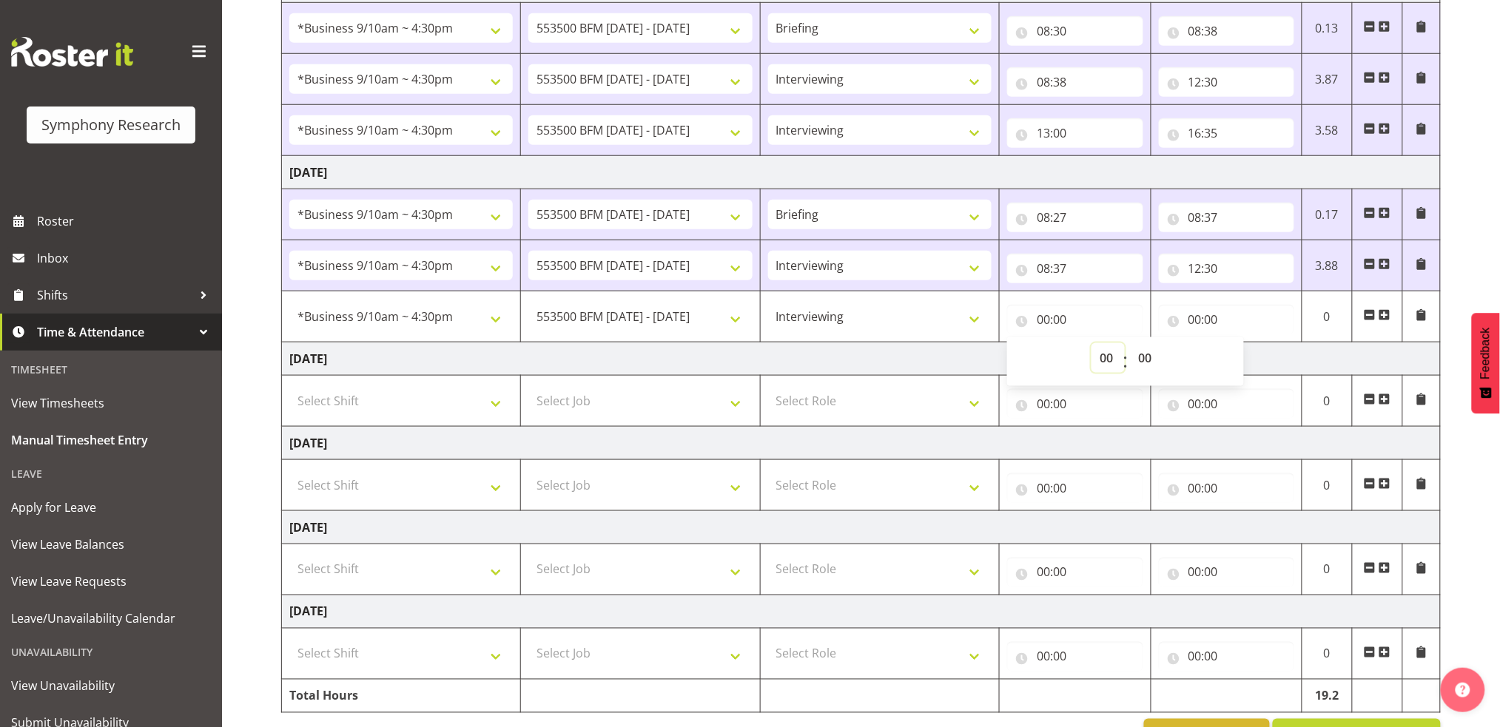
click at [1102, 354] on select "00 01 02 03 04 05 06 07 08 09 10 11 12 13 14 15 16 17 18 19 20 21 22 23" at bounding box center [1107, 358] width 33 height 30
select select "13"
click at [1091, 343] on select "00 01 02 03 04 05 06 07 08 09 10 11 12 13 14 15 16 17 18 19 20 21 22 23" at bounding box center [1107, 358] width 33 height 30
type input "13:00"
drag, startPoint x: 1193, startPoint y: 319, endPoint x: 1247, endPoint y: 343, distance: 58.3
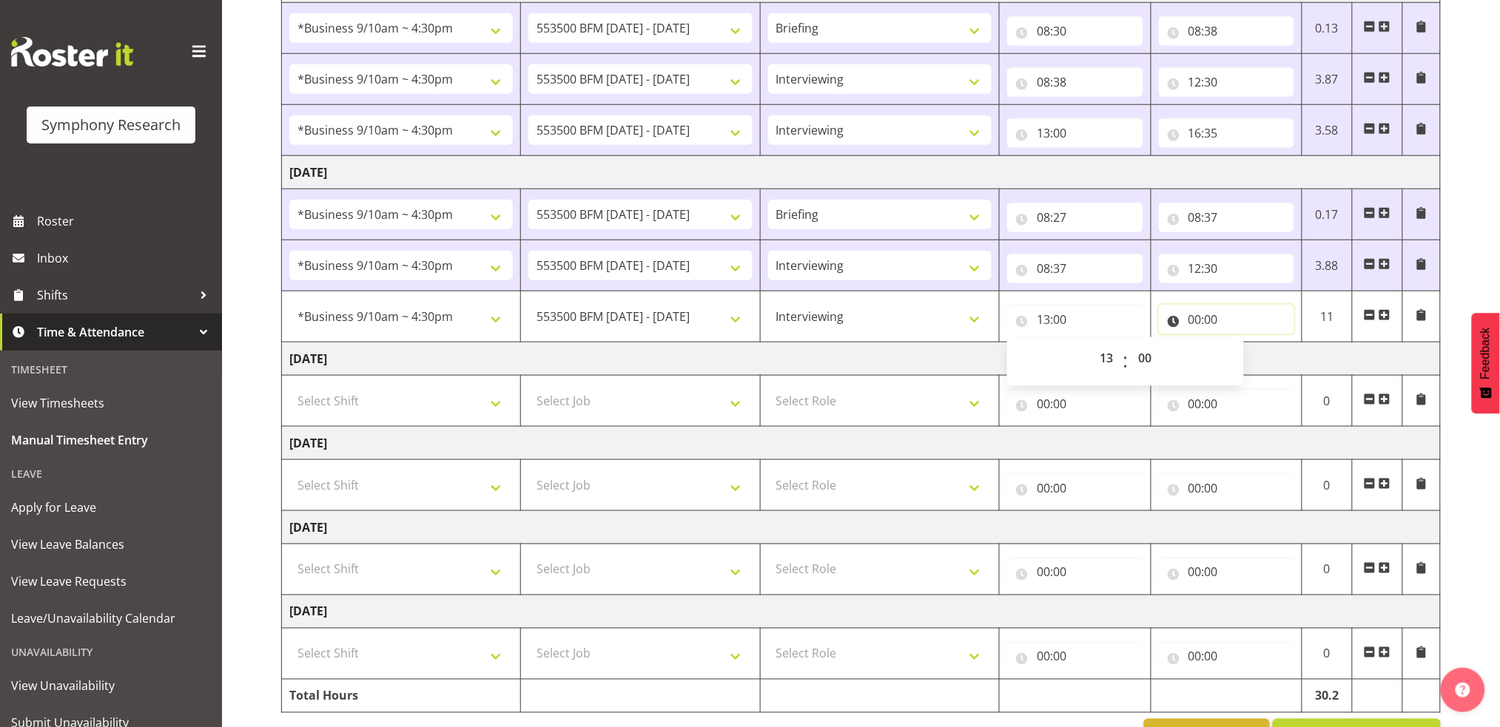
click at [1196, 319] on input "00:00" at bounding box center [1226, 320] width 135 height 30
click at [1258, 354] on select "00 01 02 03 04 05 06 07 08 09 10 11 12 13 14 15 16 17 18 19 20 21 22 23" at bounding box center [1259, 358] width 33 height 30
select select "16"
click at [1243, 343] on select "00 01 02 03 04 05 06 07 08 09 10 11 12 13 14 15 16 17 18 19 20 21 22 23" at bounding box center [1259, 358] width 33 height 30
type input "16:00"
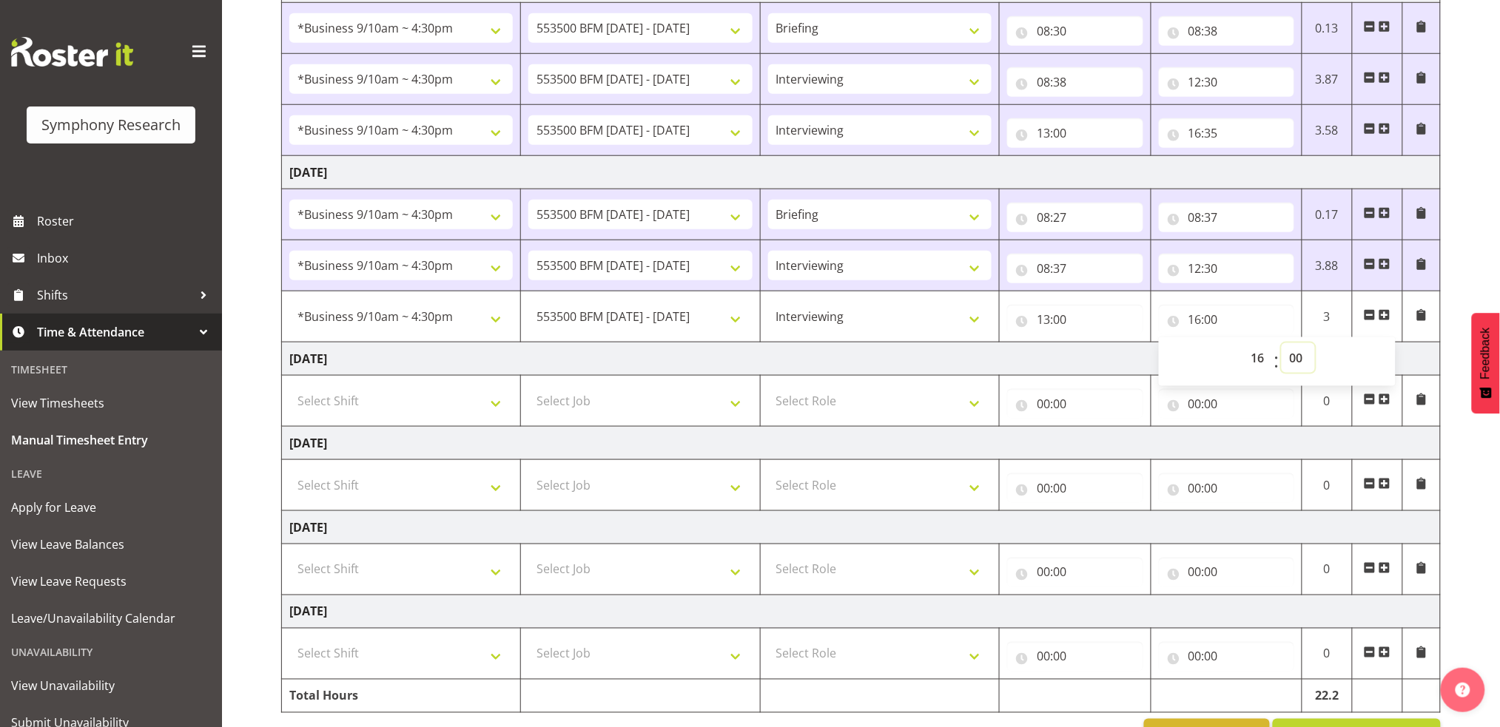
click at [1300, 359] on select "00 01 02 03 04 05 06 07 08 09 10 11 12 13 14 15 16 17 18 19 20 21 22 23 24 25 2…" at bounding box center [1297, 358] width 33 height 30
select select "30"
click at [1281, 343] on select "00 01 02 03 04 05 06 07 08 09 10 11 12 13 14 15 16 17 18 19 20 21 22 23 24 25 2…" at bounding box center [1297, 358] width 33 height 30
type input "16:30"
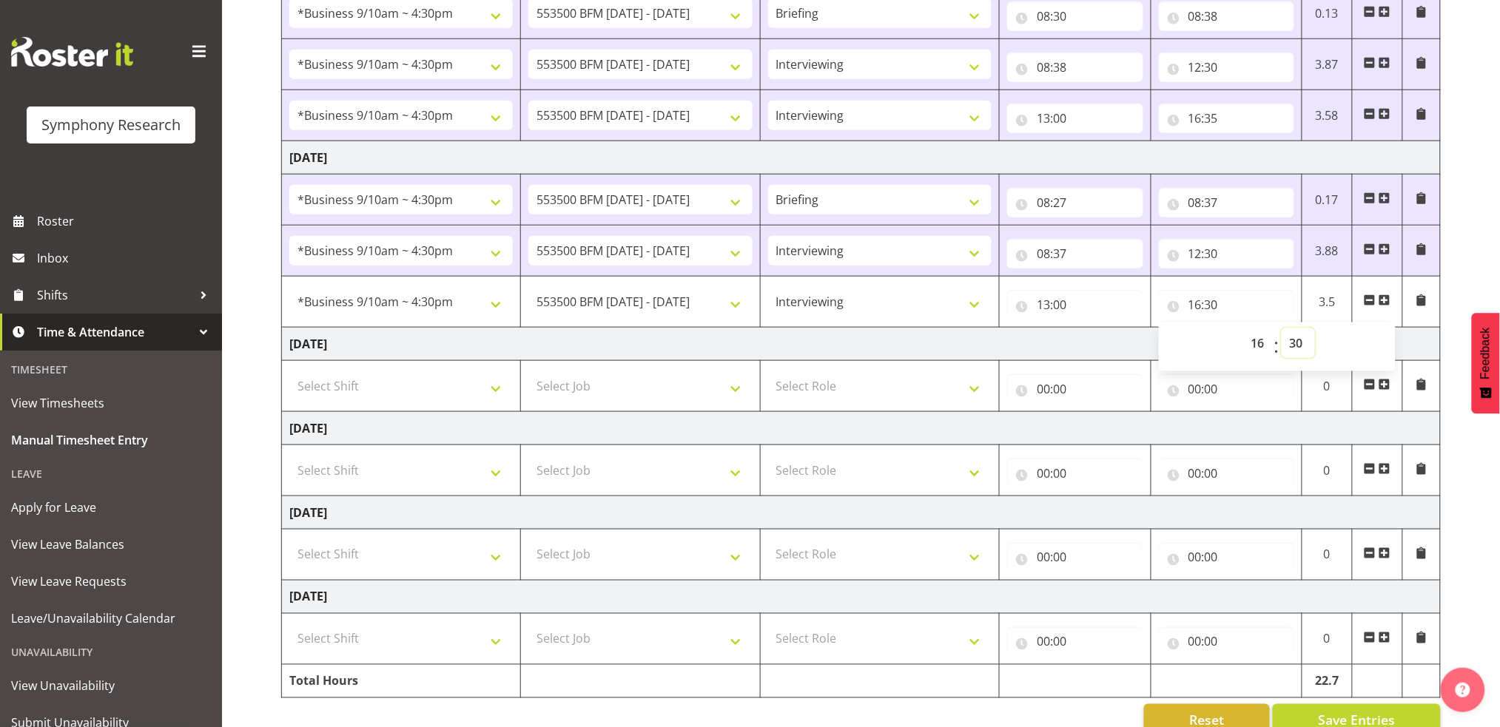
scroll to position [502, 0]
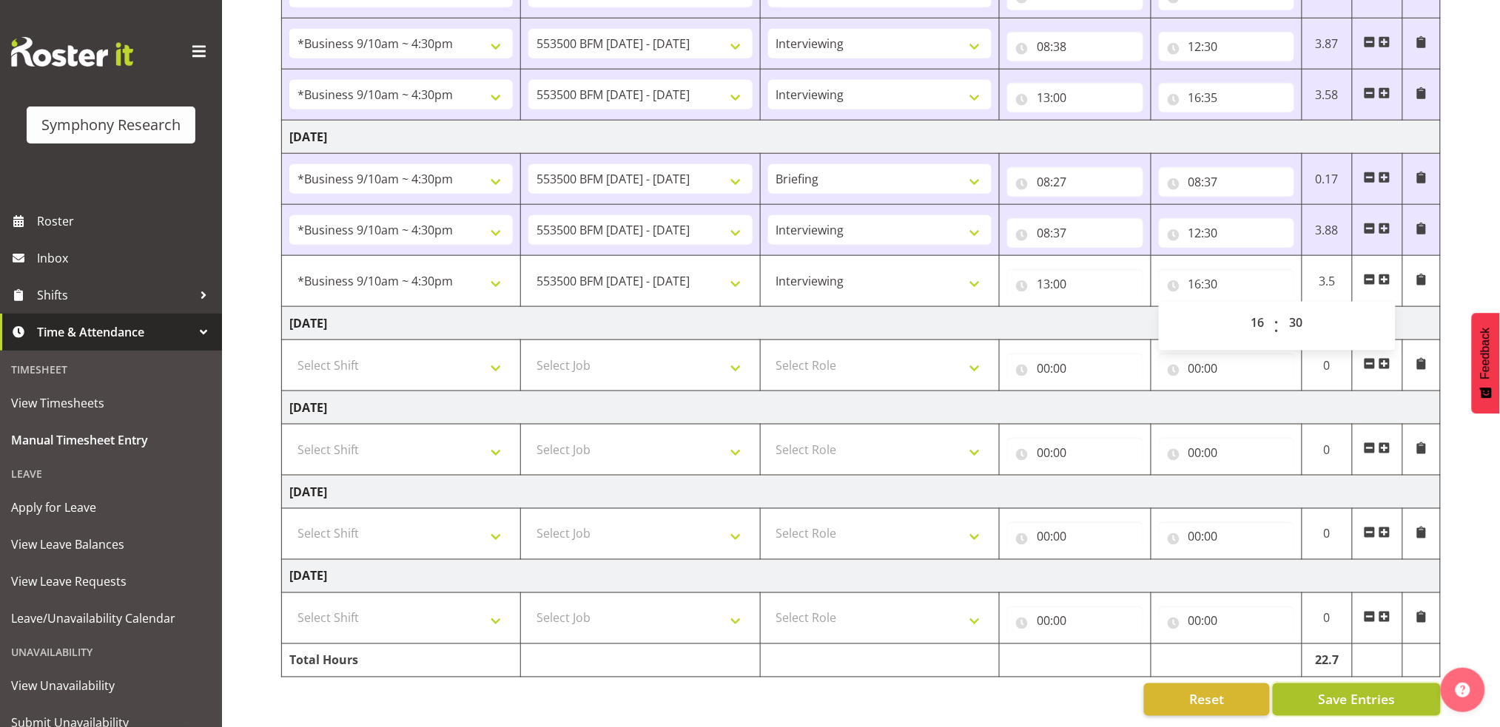
click at [1374, 690] on span "Save Entries" at bounding box center [1356, 699] width 77 height 19
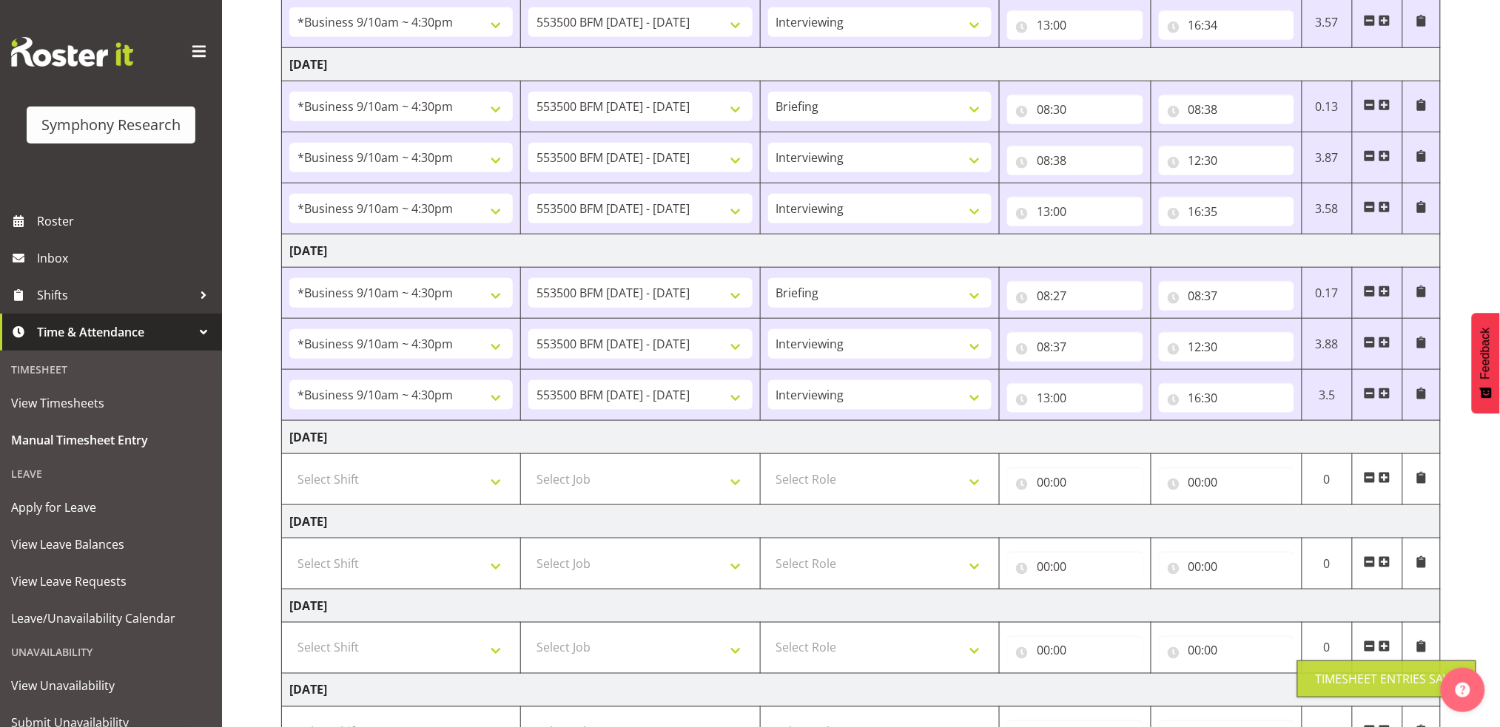
scroll to position [0, 0]
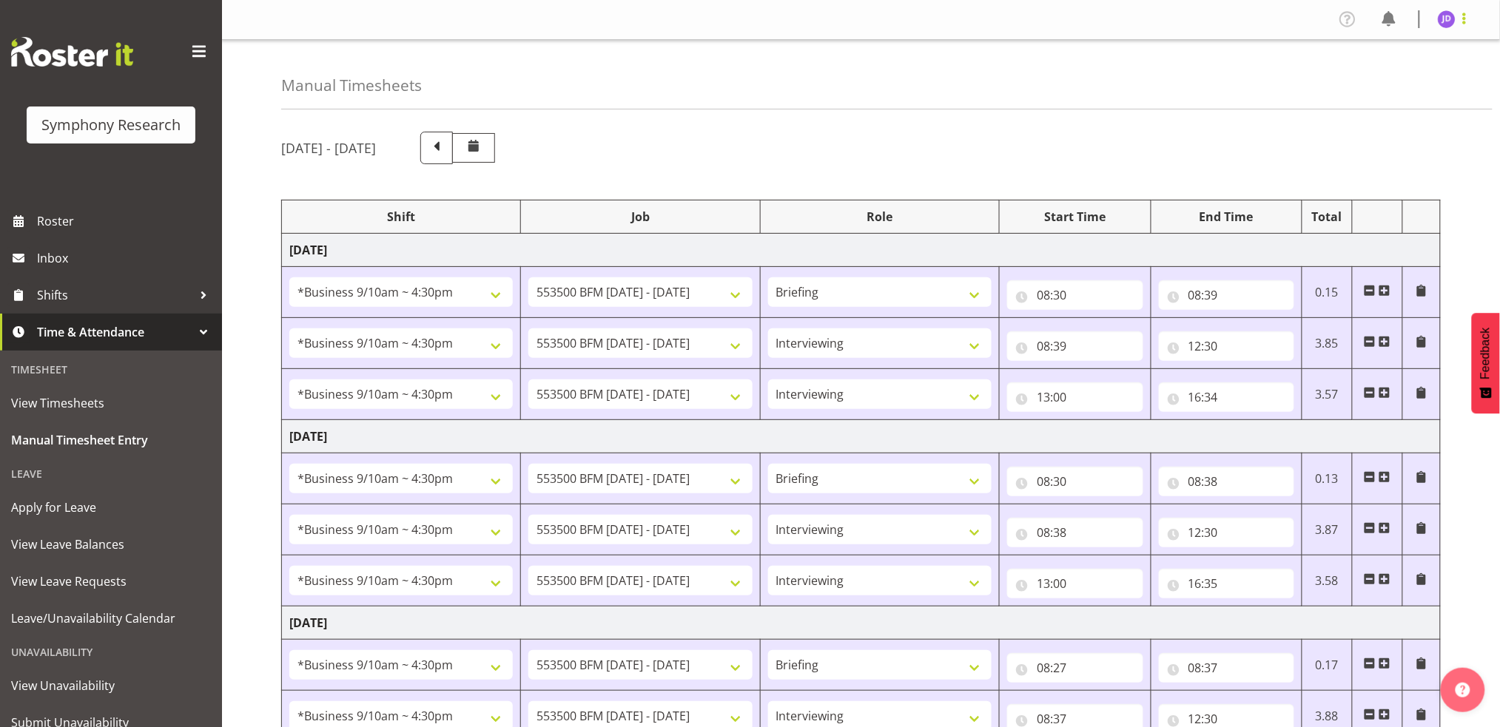
click at [1465, 21] on span at bounding box center [1464, 19] width 18 height 18
click at [1364, 83] on link "Log Out" at bounding box center [1402, 77] width 142 height 27
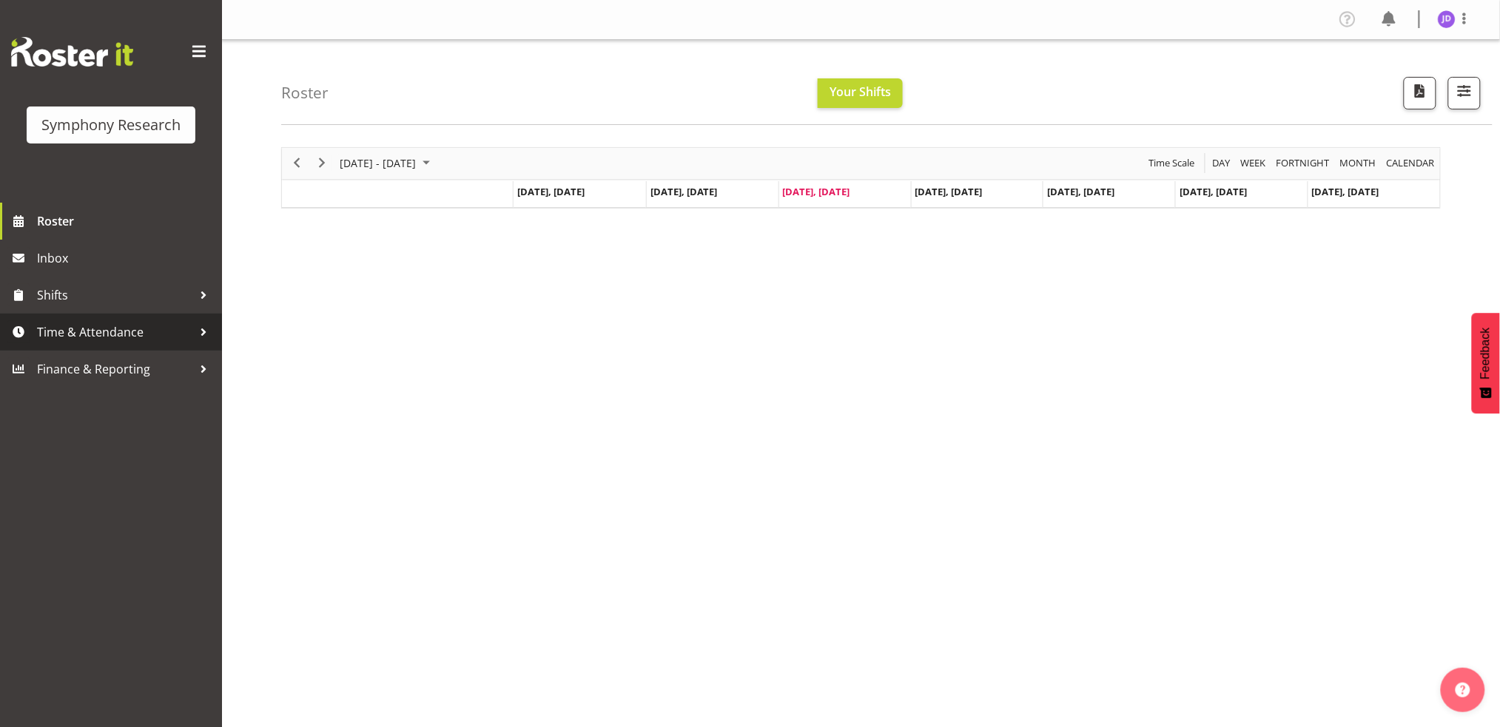
click at [88, 332] on span "Time & Attendance" at bounding box center [114, 332] width 155 height 22
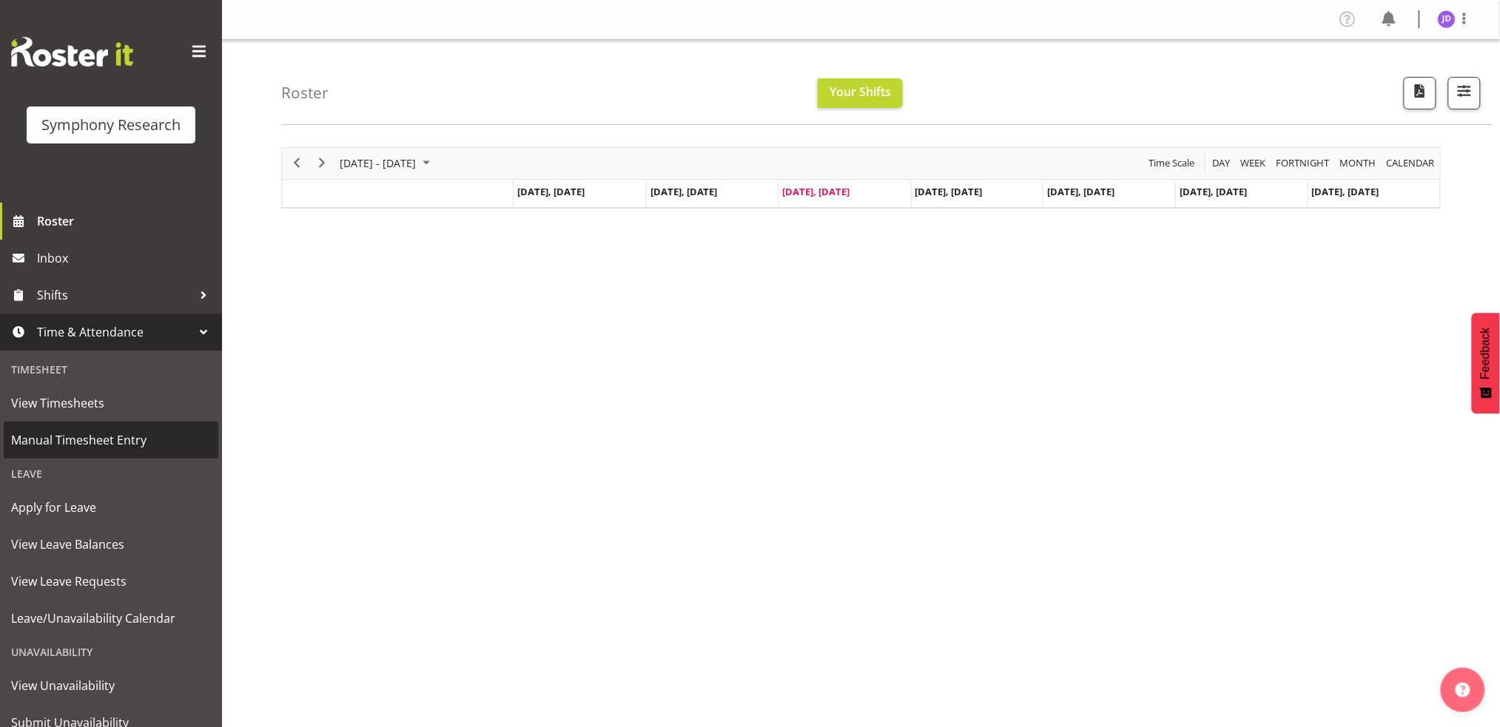
click at [121, 442] on span "Manual Timesheet Entry" at bounding box center [111, 440] width 200 height 22
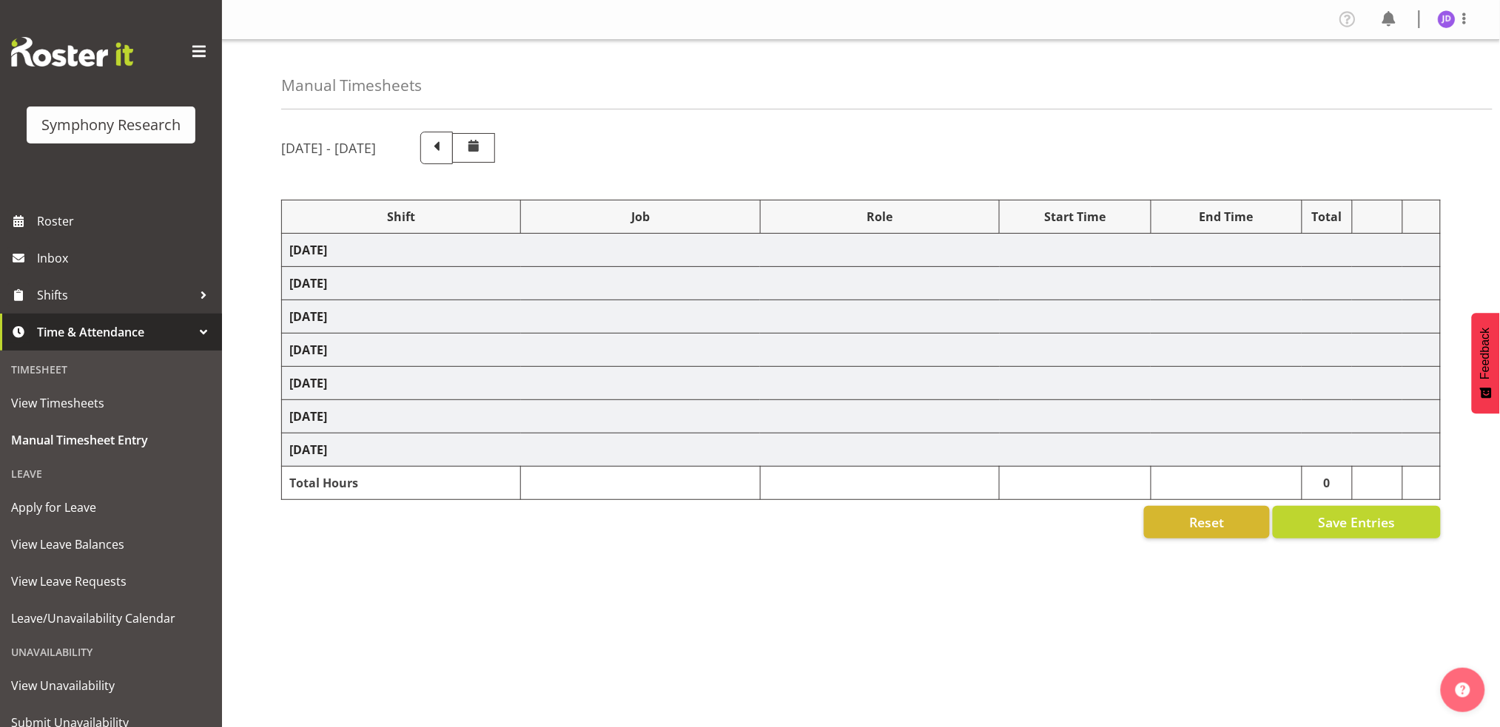
select select "26078"
select select "10242"
select select "26078"
select select "10242"
select select "47"
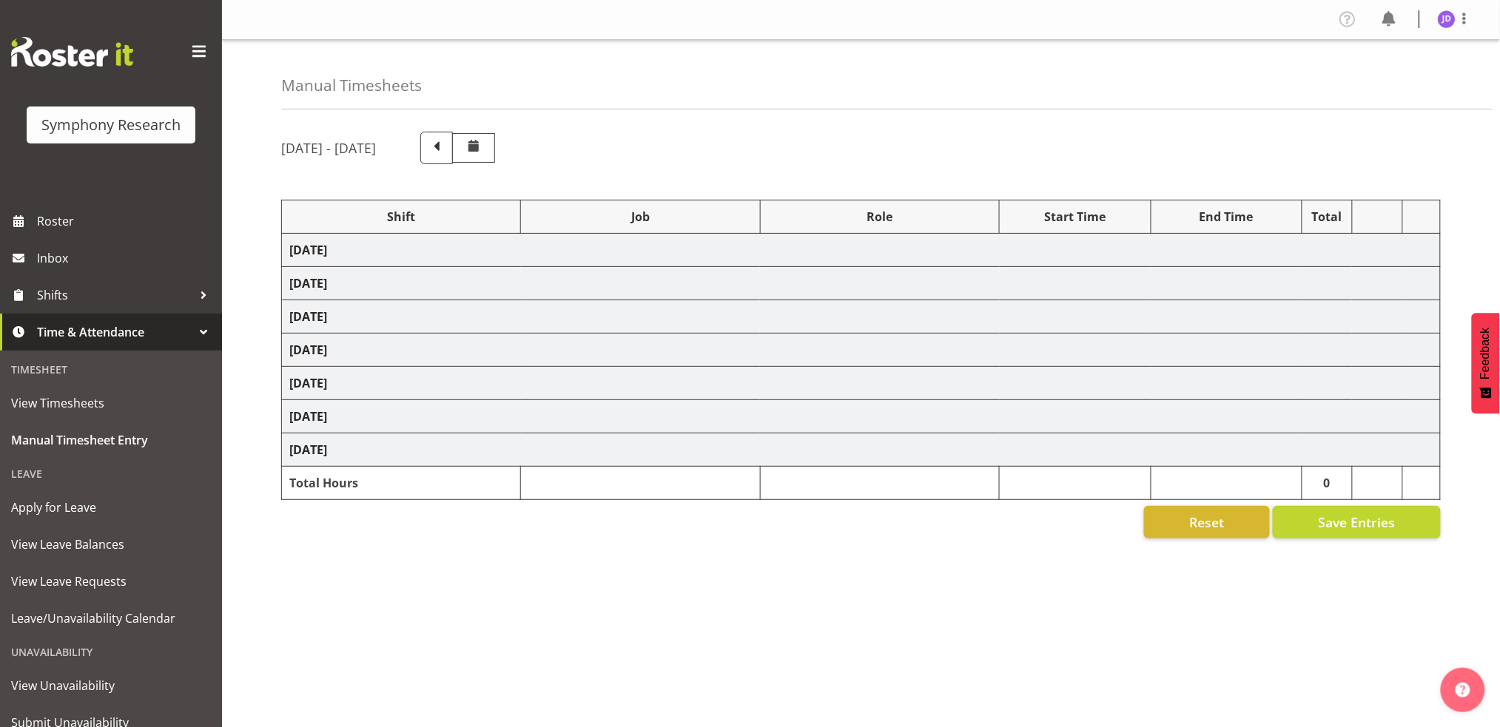
select select "26078"
select select "10242"
select select "47"
select select "26078"
select select "10242"
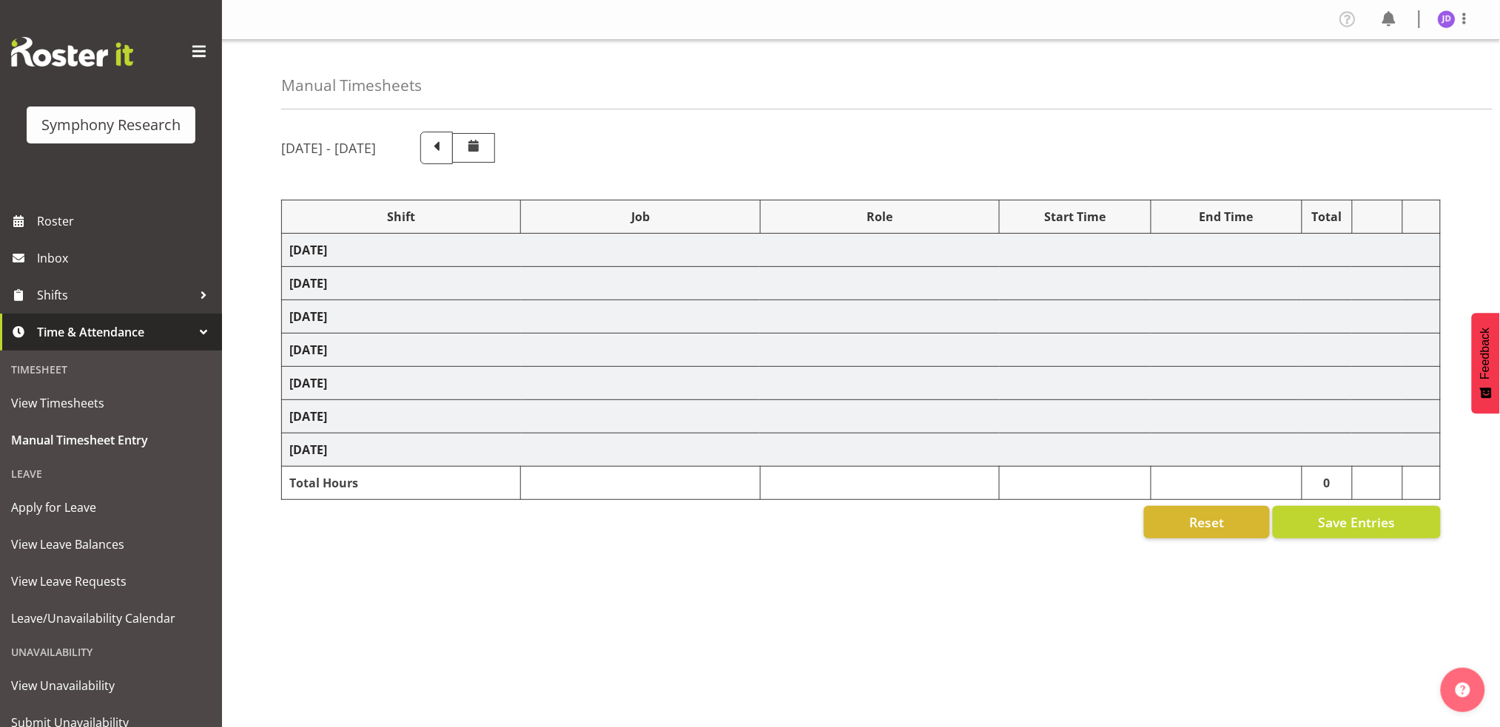
select select "26078"
select select "10242"
select select "47"
select select "26078"
select select "10242"
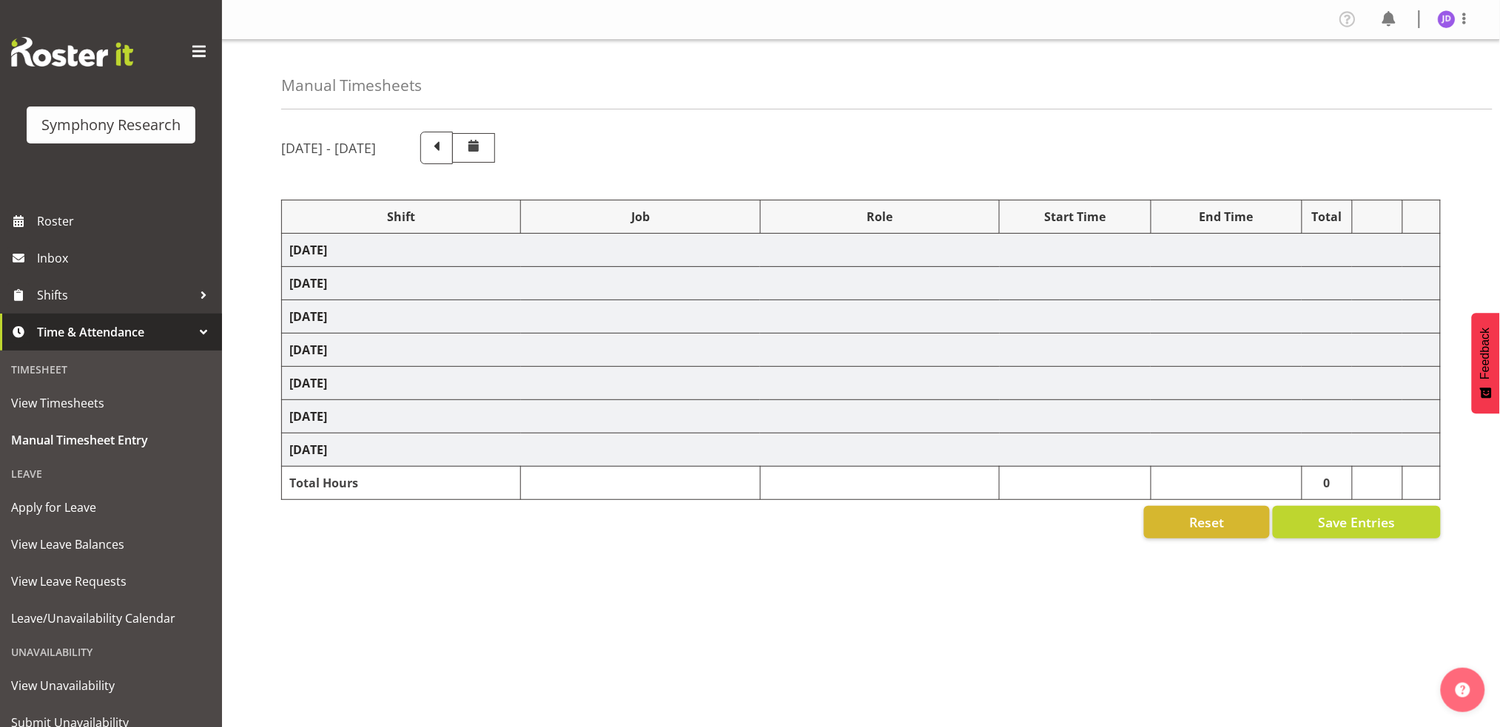
select select "47"
select select "26078"
select select "10242"
select select "26078"
select select "10242"
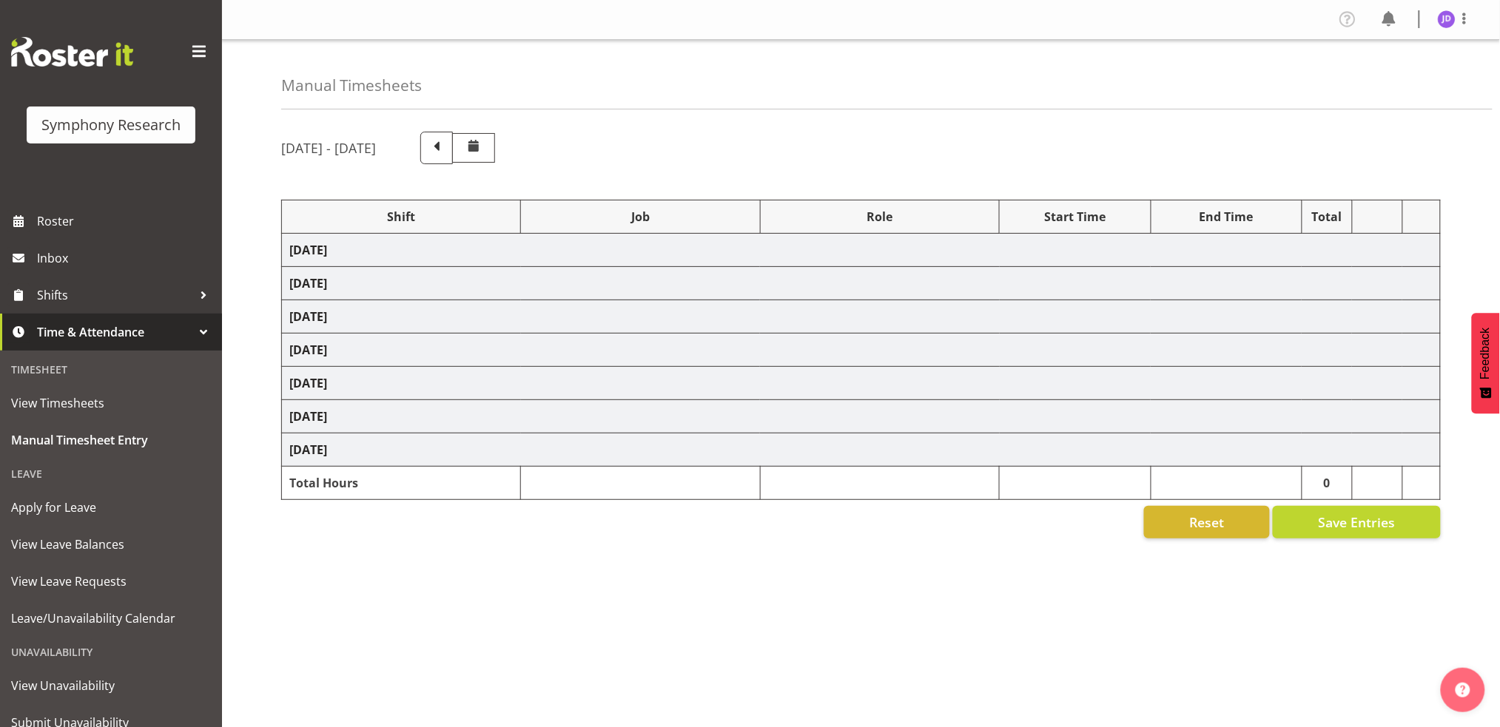
select select "47"
select select "26078"
select select "10242"
select select "47"
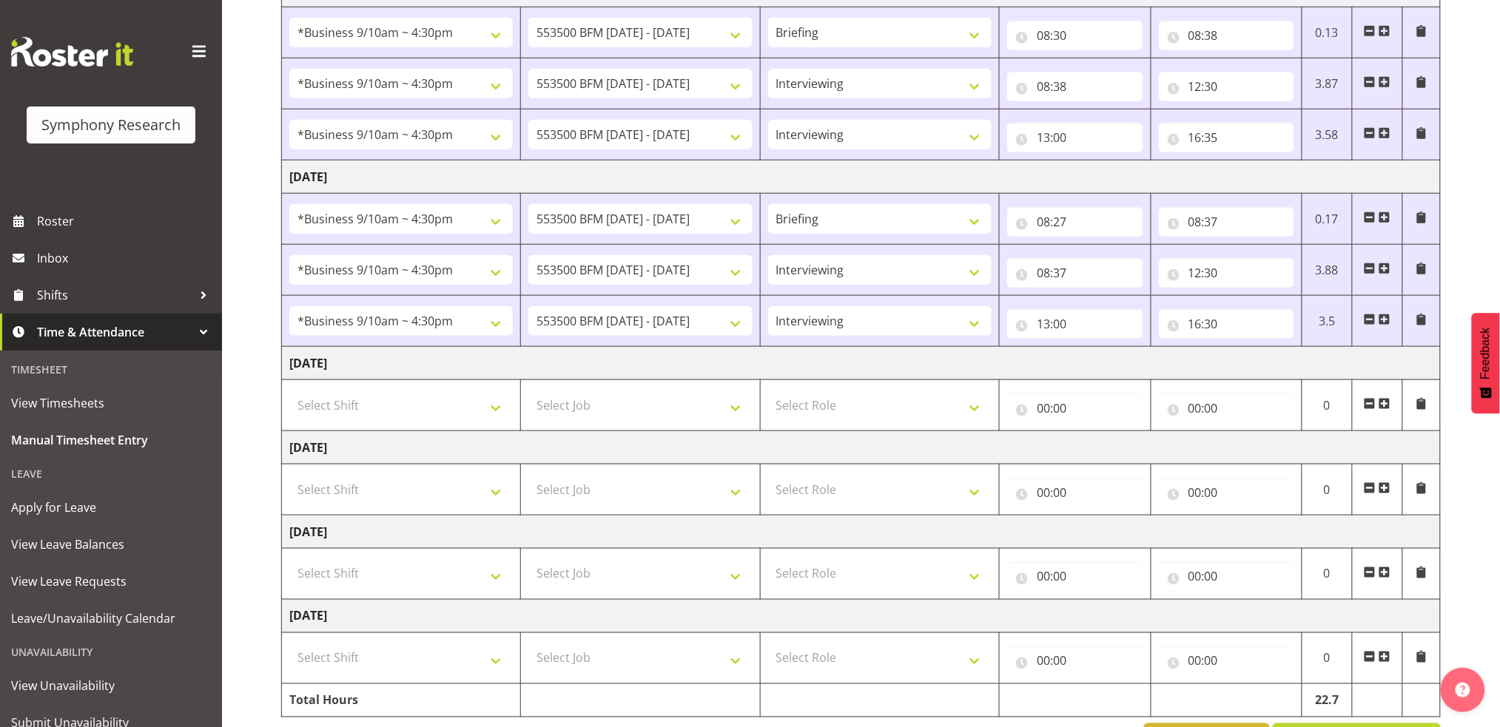
scroll to position [502, 0]
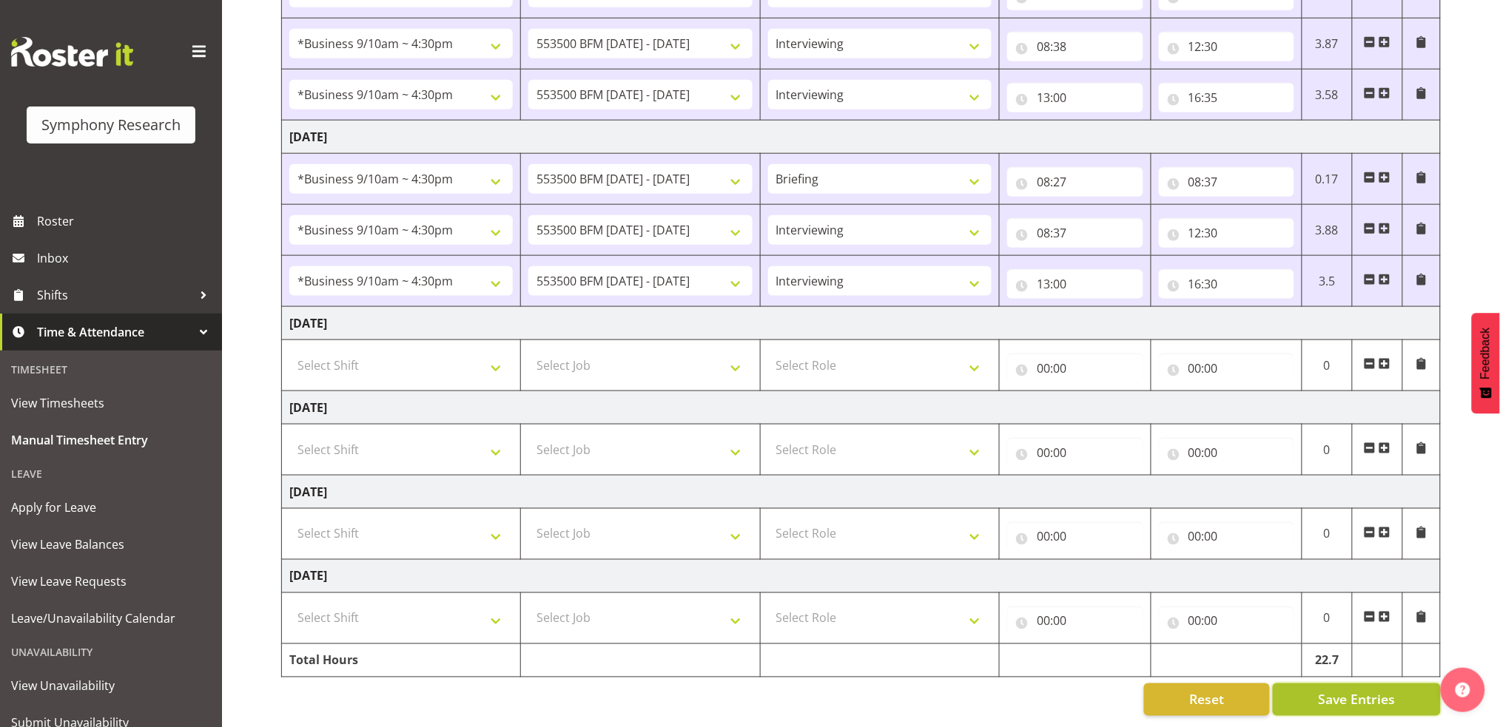
click at [1360, 690] on span "Save Entries" at bounding box center [1356, 699] width 77 height 19
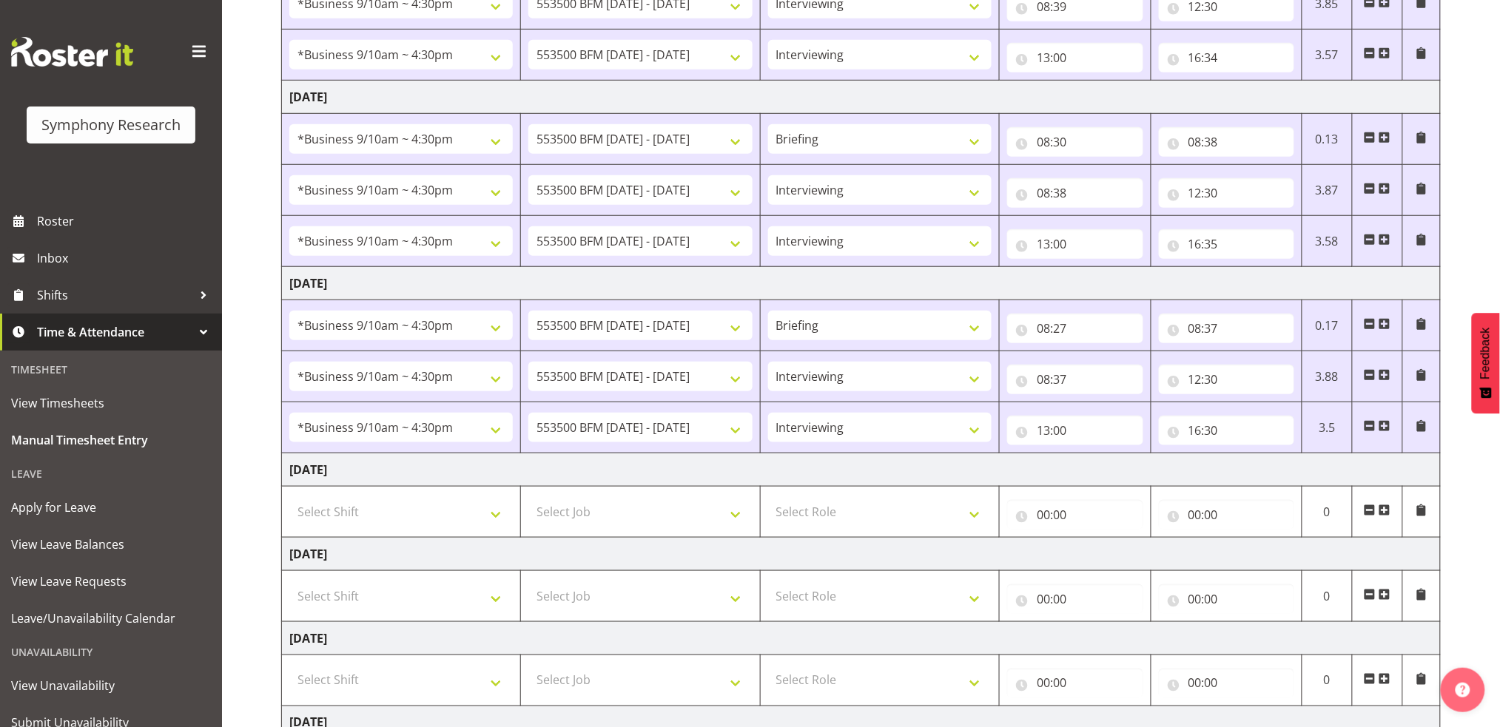
scroll to position [0, 0]
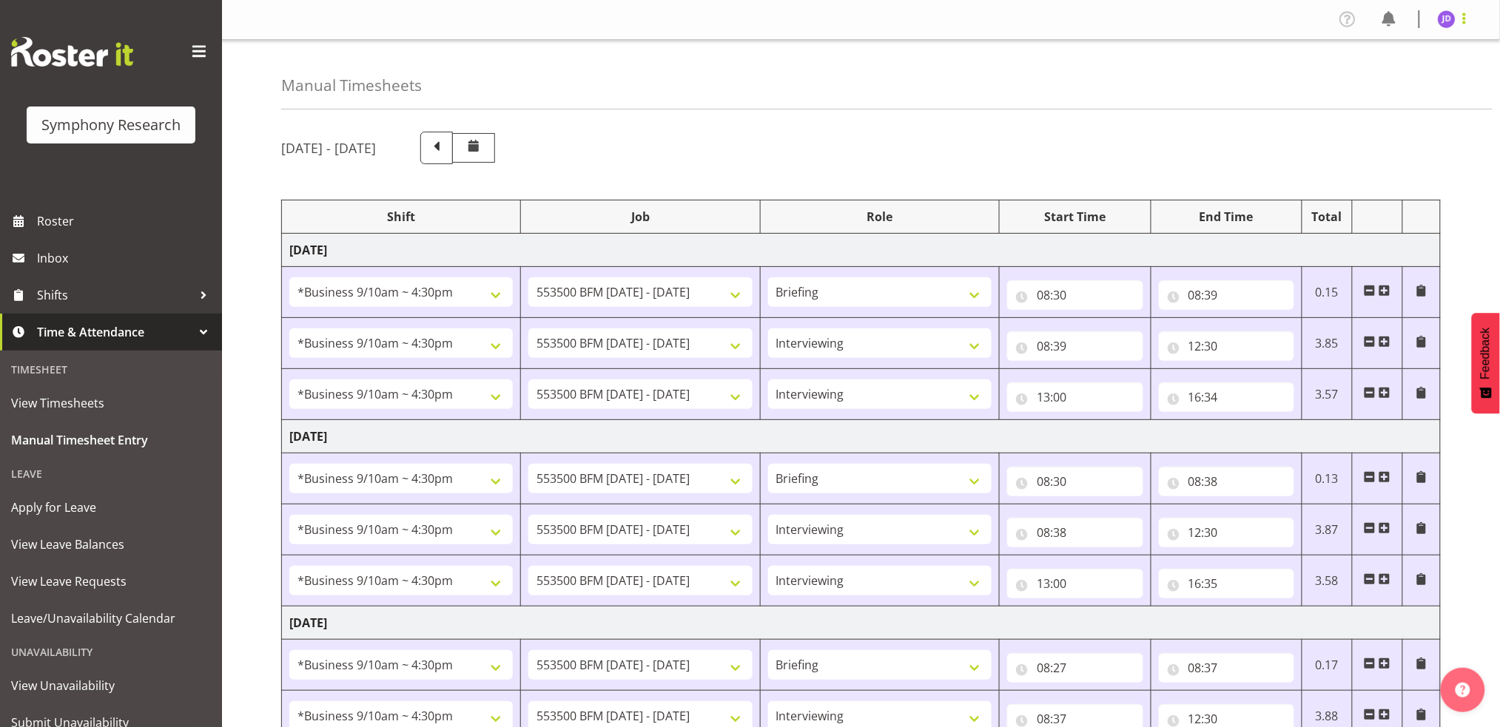
click at [1466, 21] on span at bounding box center [1464, 19] width 18 height 18
click at [1368, 81] on link "Log Out" at bounding box center [1402, 77] width 142 height 27
